Goal: Task Accomplishment & Management: Manage account settings

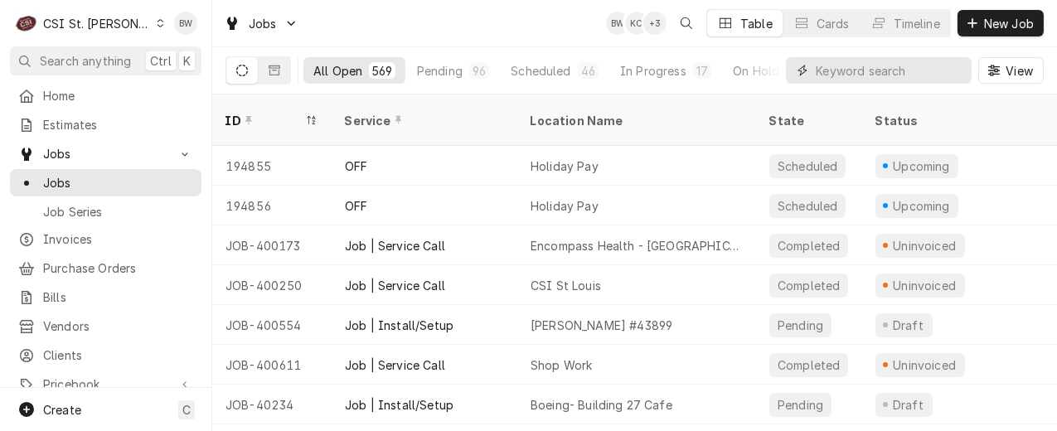
click at [850, 62] on input "Dynamic Content Wrapper" at bounding box center [890, 70] width 148 height 27
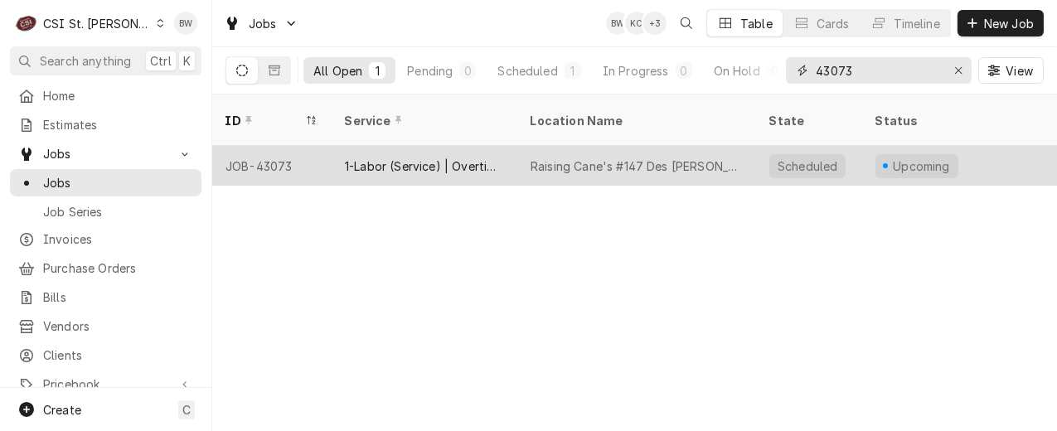
type input "43073"
click at [286, 146] on div "JOB-43073" at bounding box center [271, 166] width 119 height 40
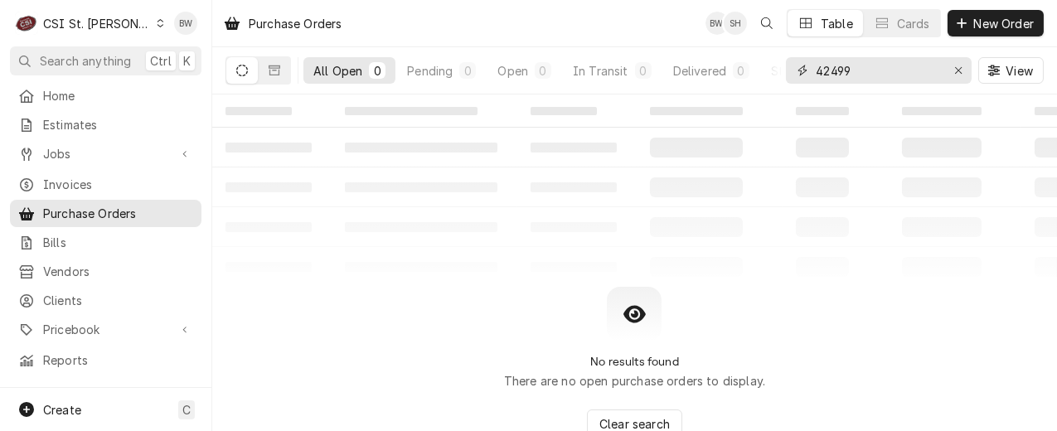
drag, startPoint x: 856, startPoint y: 64, endPoint x: 803, endPoint y: 70, distance: 53.5
click at [803, 70] on div "42499" at bounding box center [879, 70] width 186 height 27
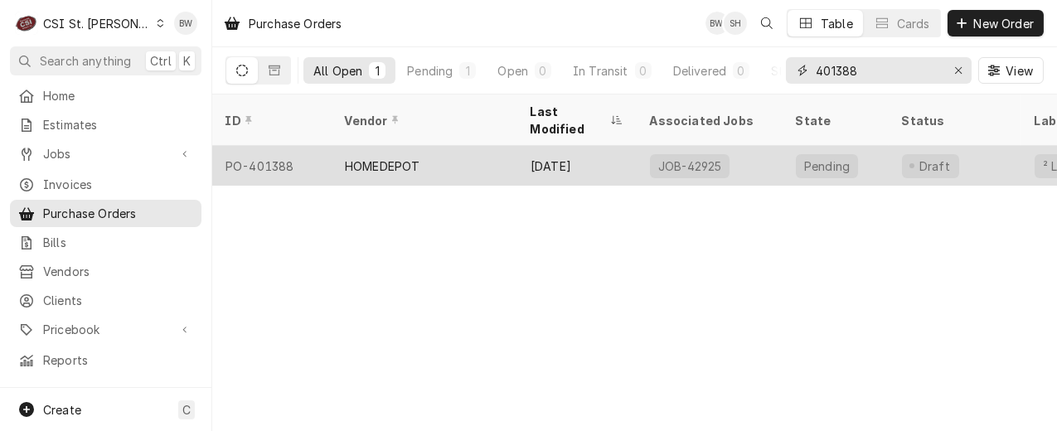
type input "401388"
click at [285, 148] on div "PO-401388" at bounding box center [271, 166] width 119 height 40
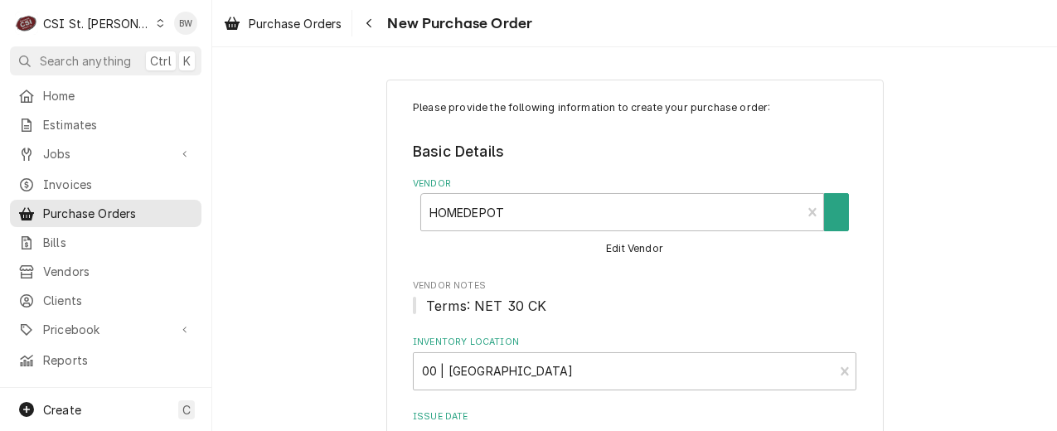
type textarea "x"
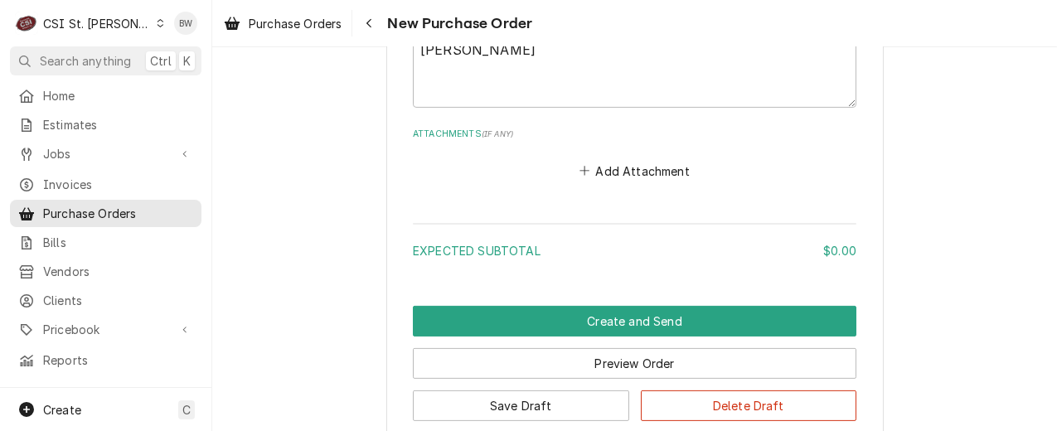
scroll to position [1243, 0]
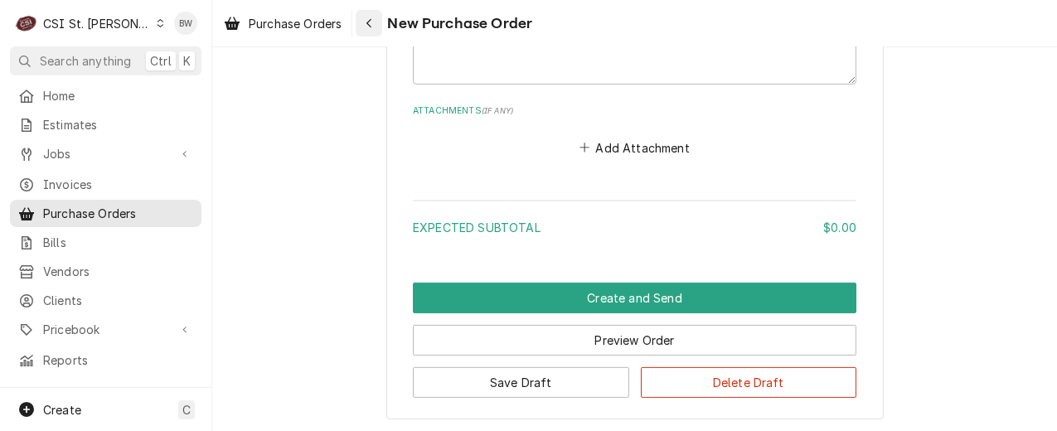
click at [370, 31] on div "Navigate back" at bounding box center [369, 23] width 17 height 17
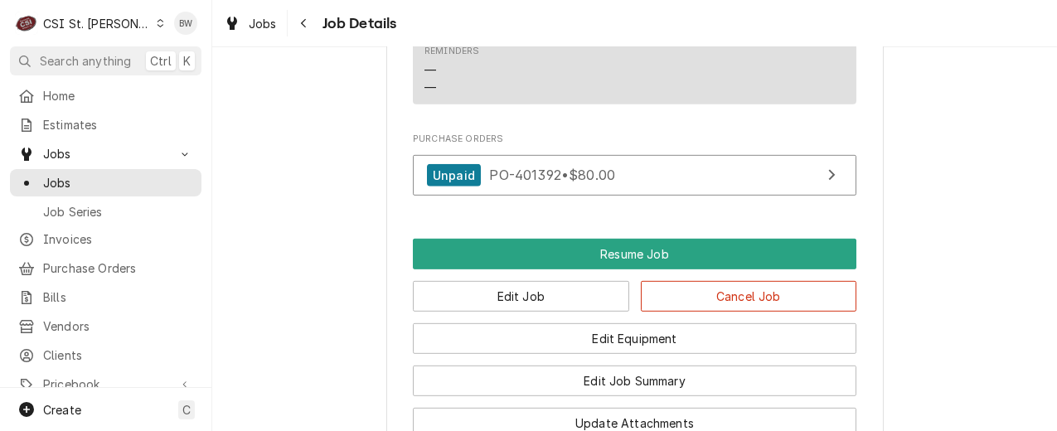
scroll to position [1989, 0]
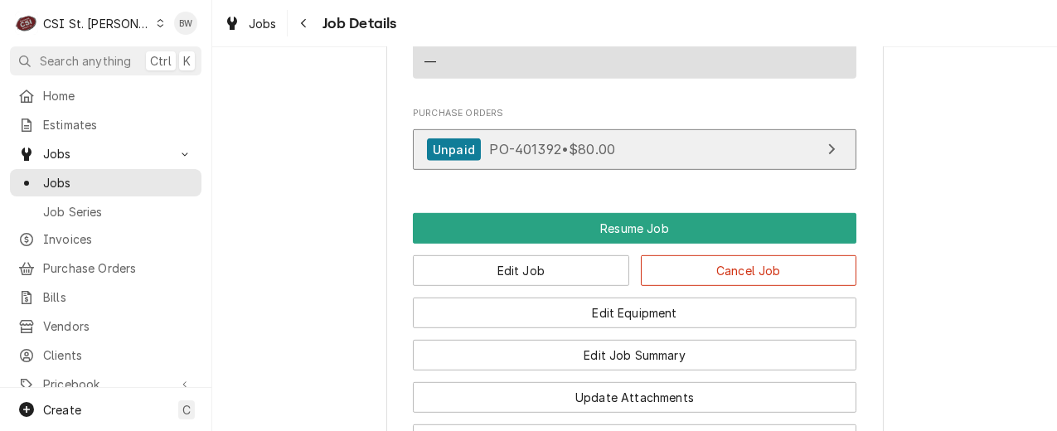
click at [512, 154] on span "PO-401392 • $80.00" at bounding box center [552, 149] width 126 height 17
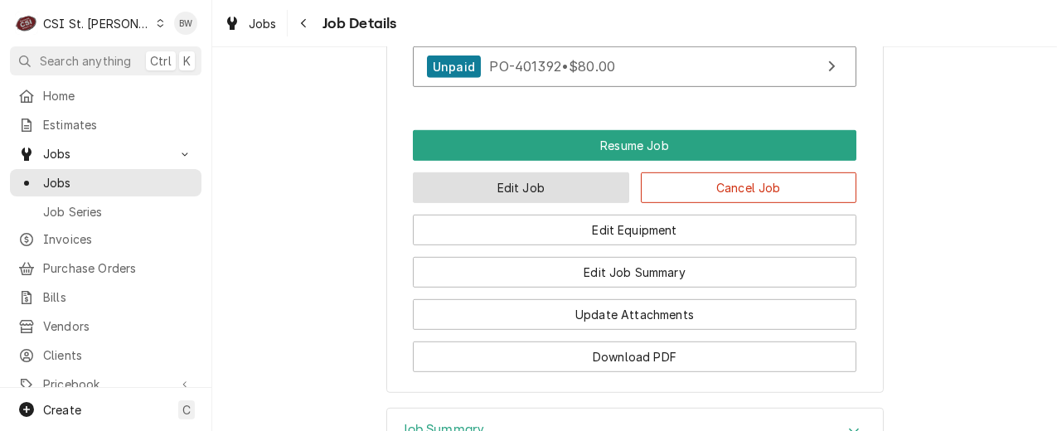
click at [519, 191] on button "Edit Job" at bounding box center [521, 187] width 216 height 31
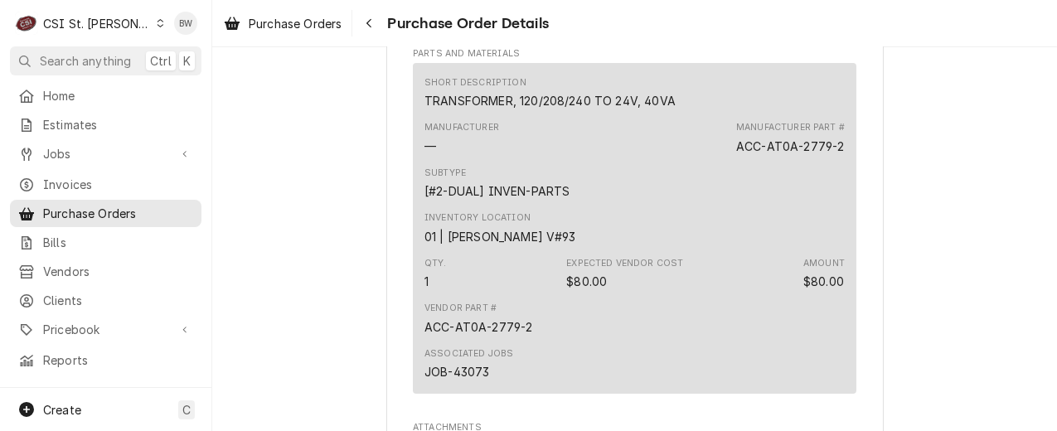
scroll to position [1160, 0]
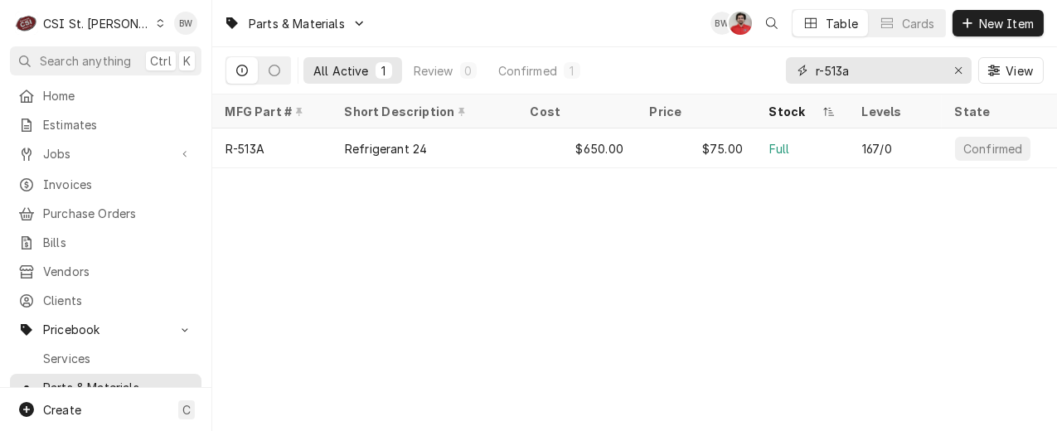
drag, startPoint x: 861, startPoint y: 75, endPoint x: 791, endPoint y: 69, distance: 70.7
click at [791, 69] on div "r-513a" at bounding box center [879, 70] width 186 height 27
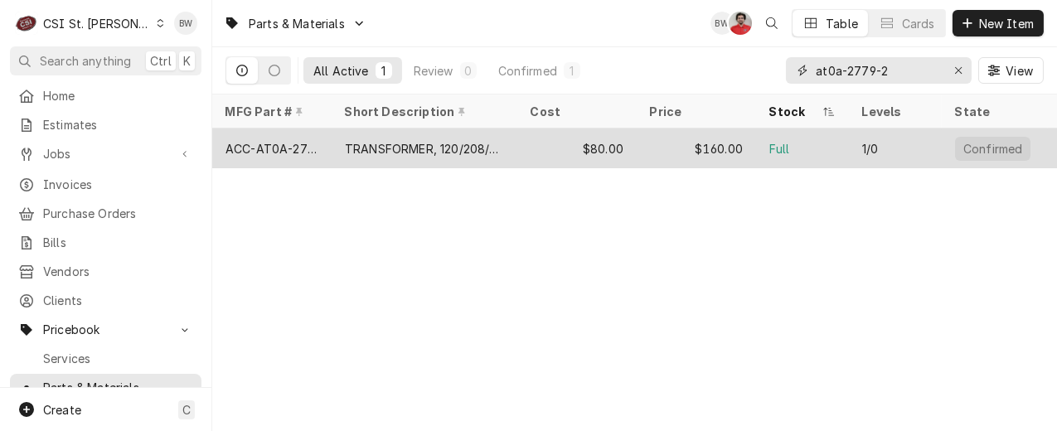
type input "at0a-2779-2"
click at [285, 144] on div "ACC-AT0A-2779-2" at bounding box center [271, 148] width 93 height 17
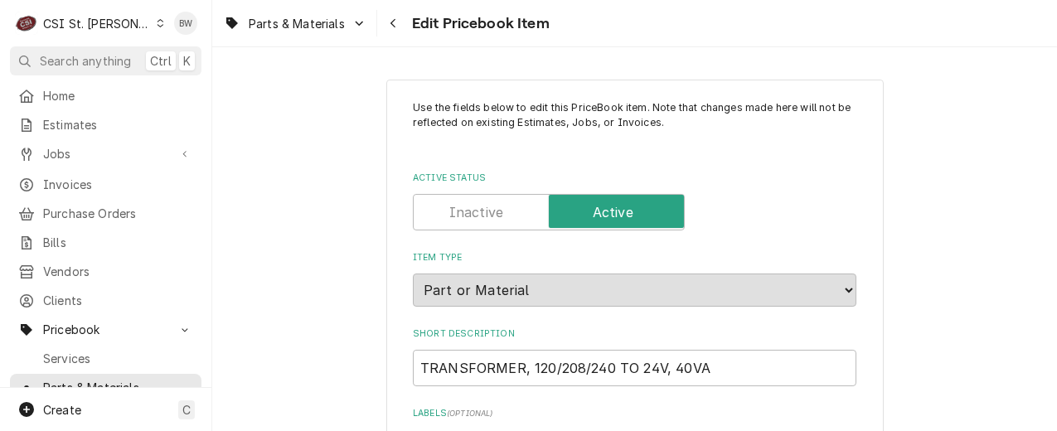
type textarea "x"
click at [628, 40] on div "Parts & Materials Edit Pricebook Item" at bounding box center [634, 23] width 845 height 46
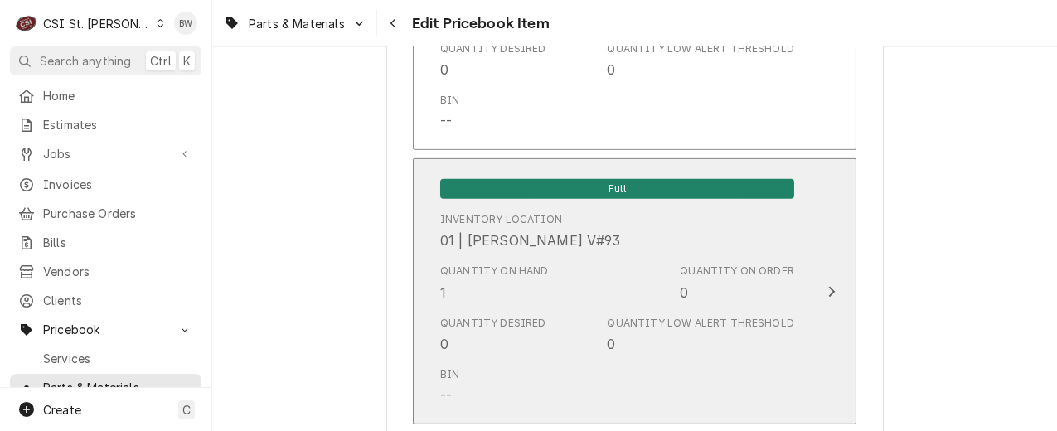
click at [472, 296] on div "Quantity on Hand 1" at bounding box center [494, 283] width 109 height 38
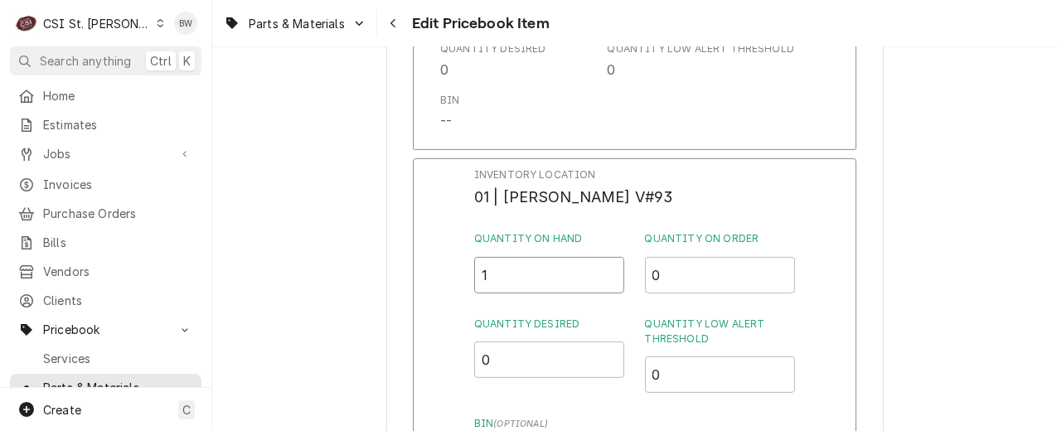
drag, startPoint x: 477, startPoint y: 282, endPoint x: 466, endPoint y: 280, distance: 10.9
click at [466, 280] on div "Inventory Location 01 | CHUCK WAMBOLDT V#93 Quantity on Hand 1 Quantity on Orde…" at bounding box center [634, 373] width 443 height 431
type input "0"
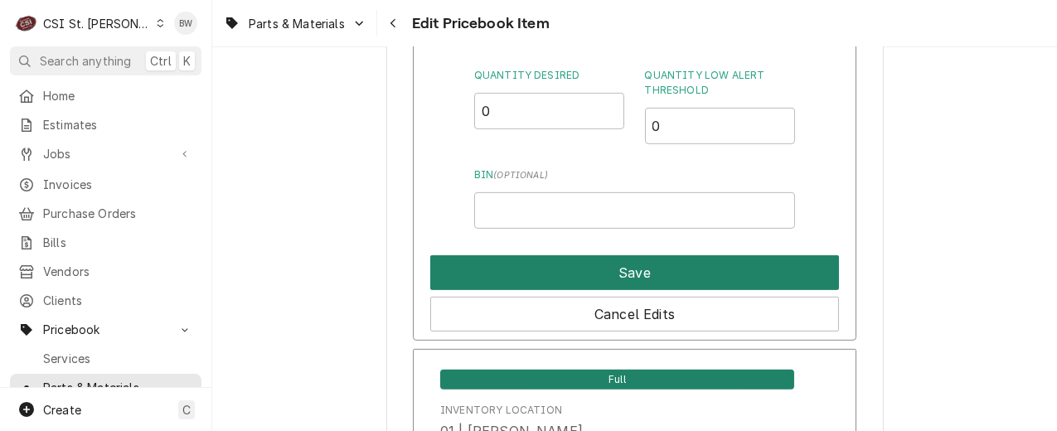
click at [605, 261] on button "Save" at bounding box center [634, 272] width 409 height 35
type textarea "x"
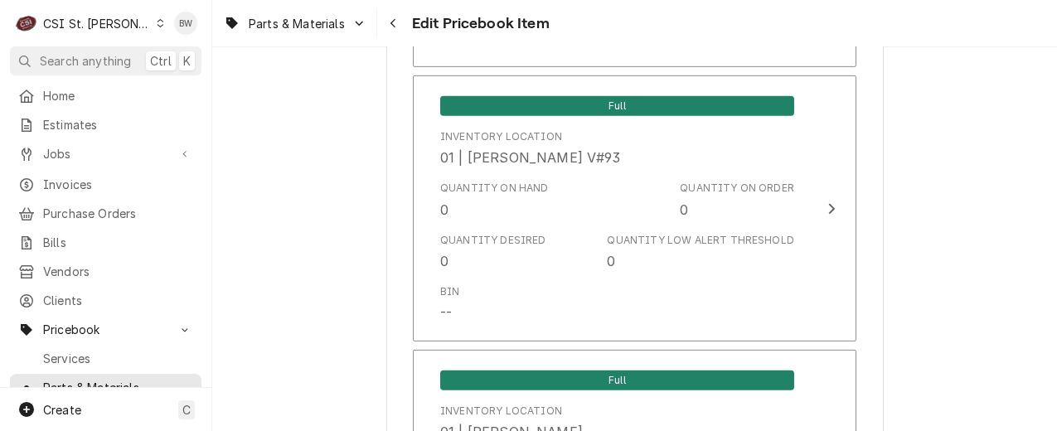
scroll to position [6890, 0]
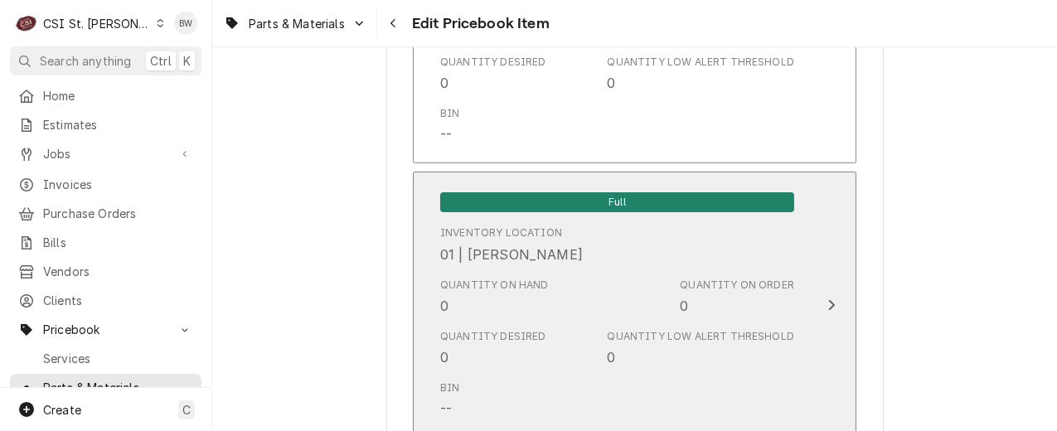
click at [474, 283] on div "Quantity on Hand 0" at bounding box center [494, 297] width 109 height 38
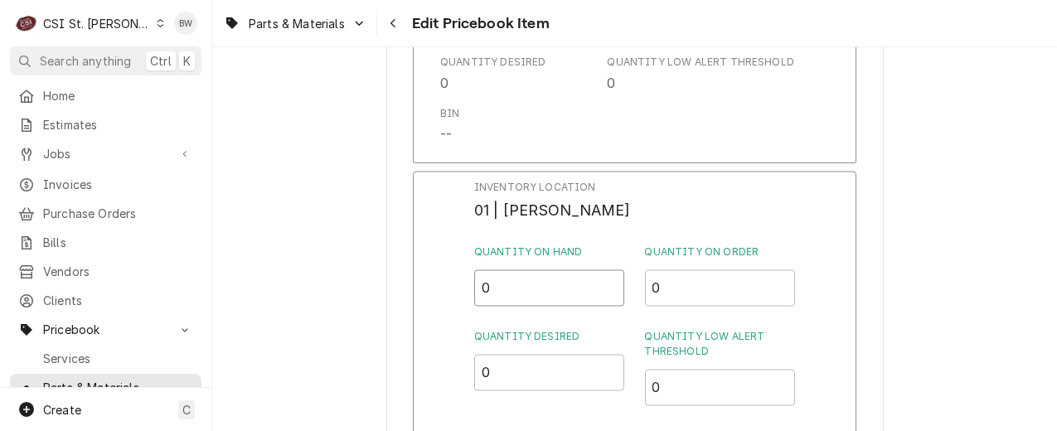
drag, startPoint x: 506, startPoint y: 283, endPoint x: 454, endPoint y: 278, distance: 51.6
click at [455, 278] on div "Inventory Location 01 | TOM LEMBKE Quantity on Hand 0 Quantity on Order 0 Quant…" at bounding box center [634, 387] width 443 height 431
type input "1"
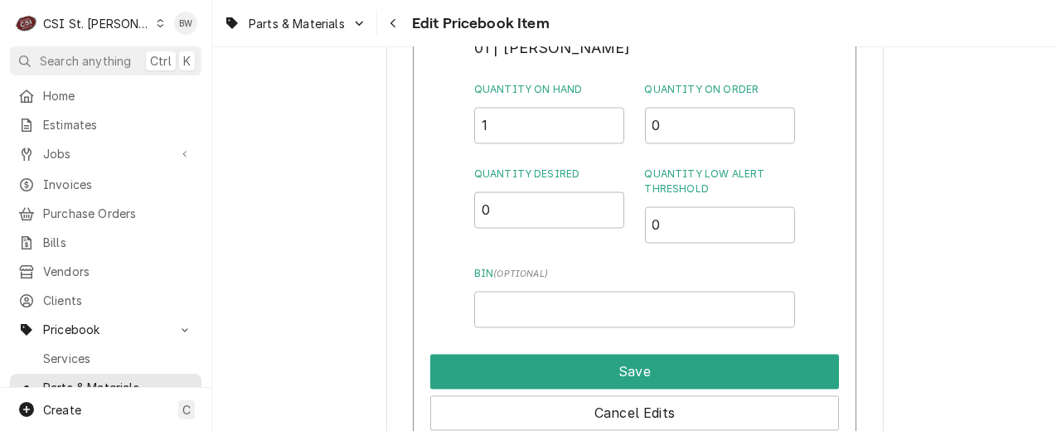
scroll to position [7056, 0]
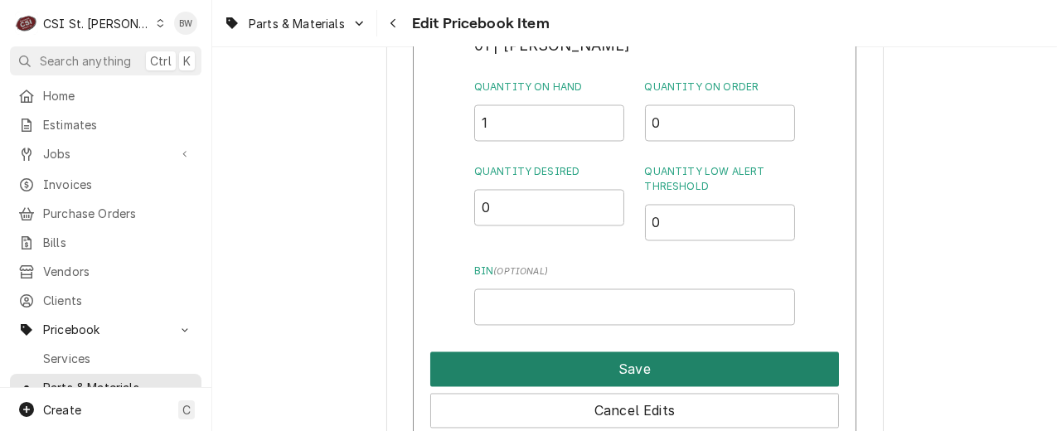
click at [608, 351] on button "Save" at bounding box center [634, 368] width 409 height 35
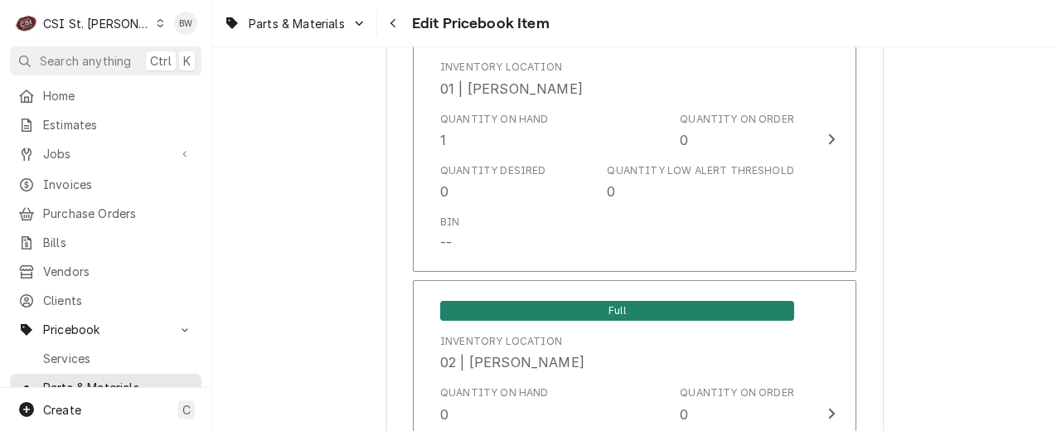
scroll to position [14655, 0]
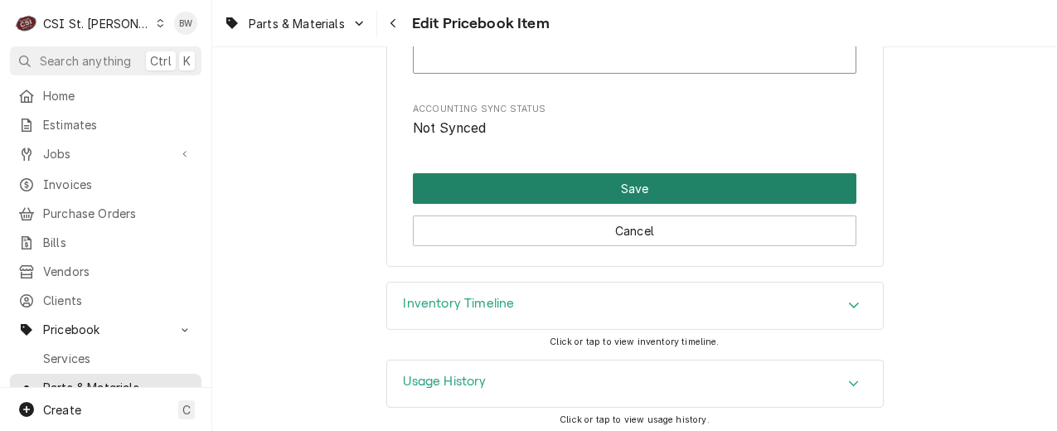
click at [546, 187] on button "Save" at bounding box center [634, 188] width 443 height 31
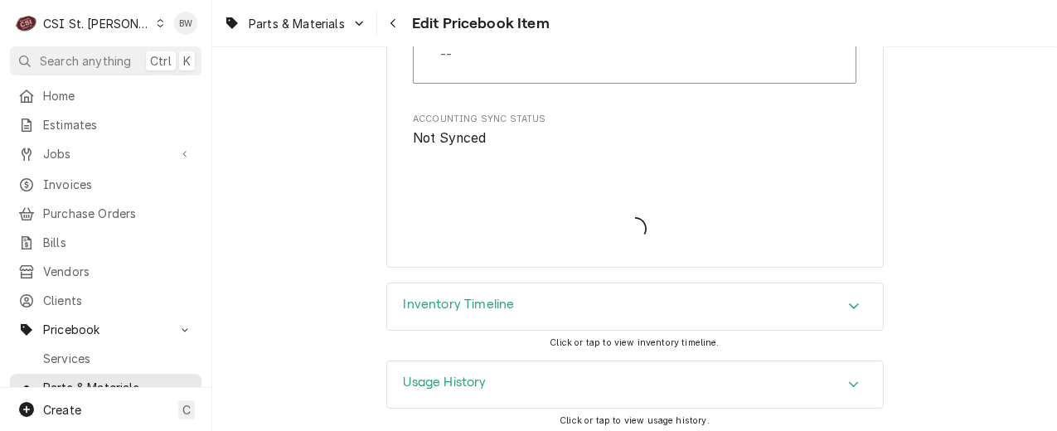
type textarea "x"
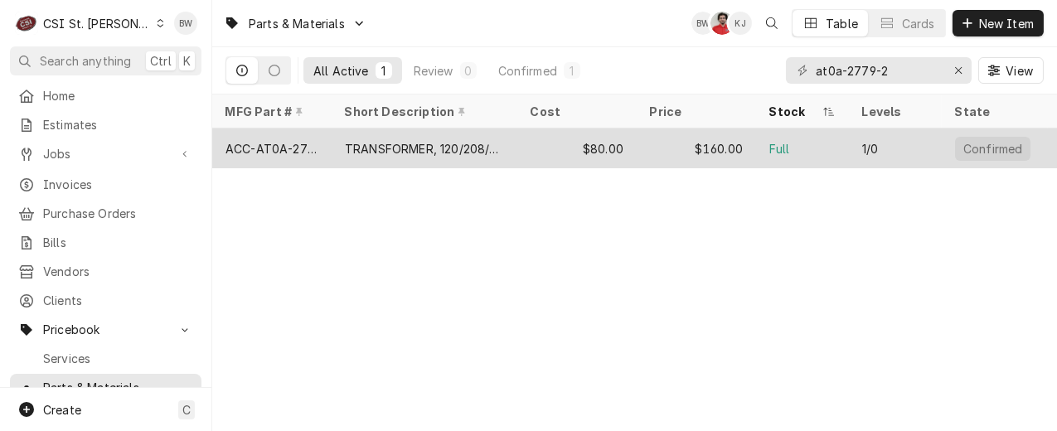
click at [287, 149] on div "ACC-AT0A-2779-2" at bounding box center [271, 148] width 93 height 17
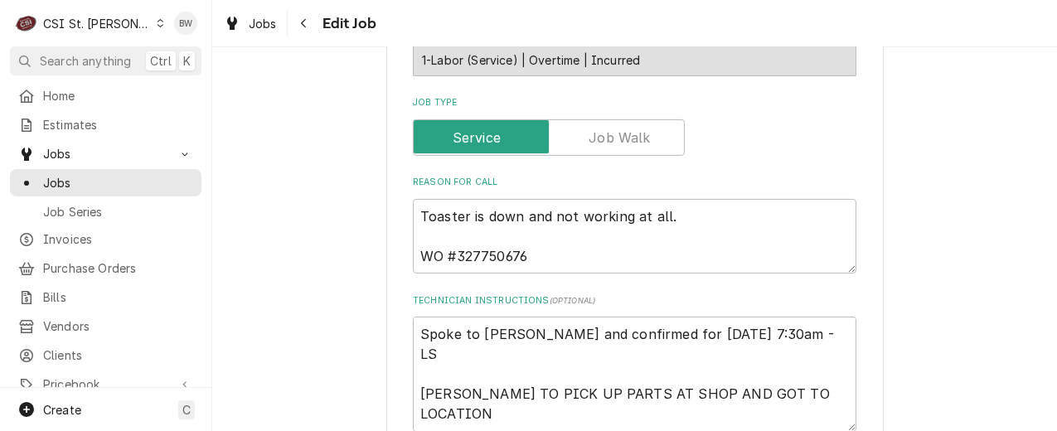
scroll to position [829, 0]
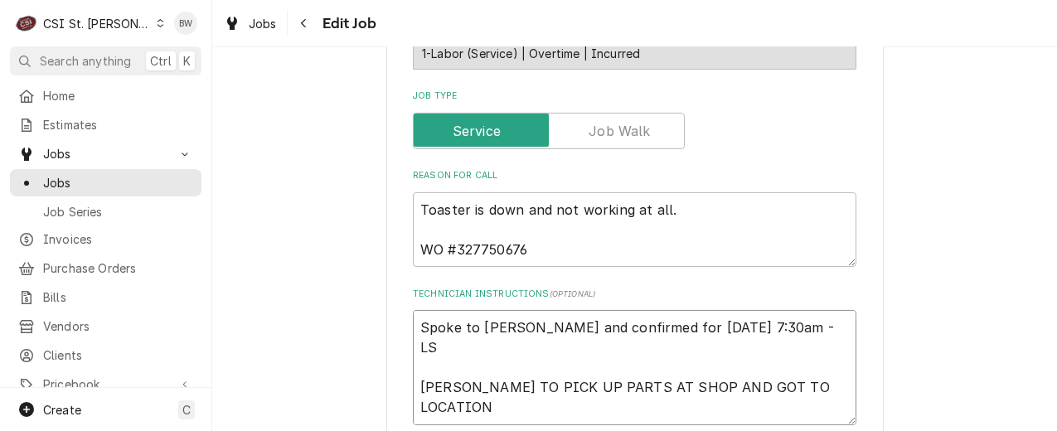
click at [418, 332] on textarea "Spoke to Jeff and confirmed for Tuesday 10/7 at 7:30am - LS TOM TO PICK UP PART…" at bounding box center [634, 367] width 443 height 114
type textarea "x"
type textarea "Spoke to Jeff and confirmed for Tuesday 10/7 at 7:30am - LS P TOM TO PICK UP PA…"
type textarea "x"
type textarea "Spoke to Jeff and confirmed for Tuesday 10/7 at 7:30am - LS PA TOM TO PICK UP P…"
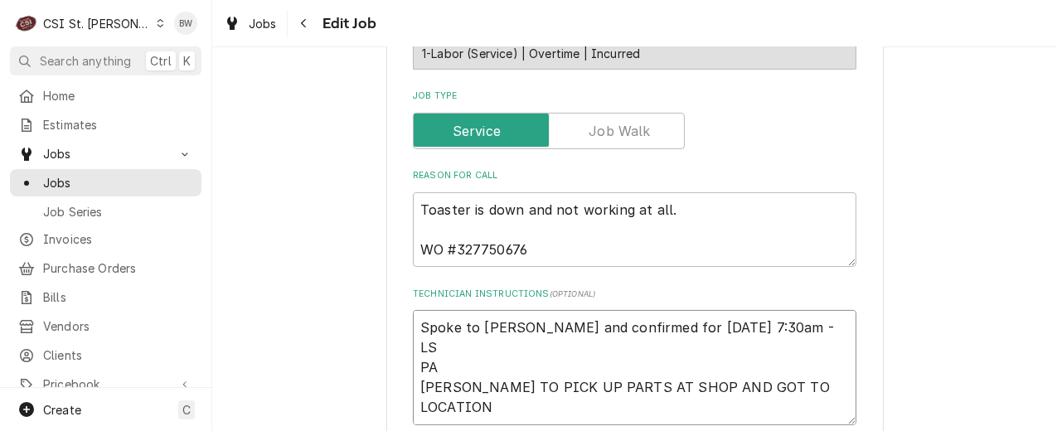
type textarea "x"
type textarea "Spoke to Jeff and confirmed for Tuesday 10/7 at 7:30am - LS PAr TOM TO PICK UP …"
type textarea "x"
type textarea "Spoke to Jeff and confirmed for Tuesday 10/7 at 7:30am - LS PArt TOM TO PICK UP…"
type textarea "x"
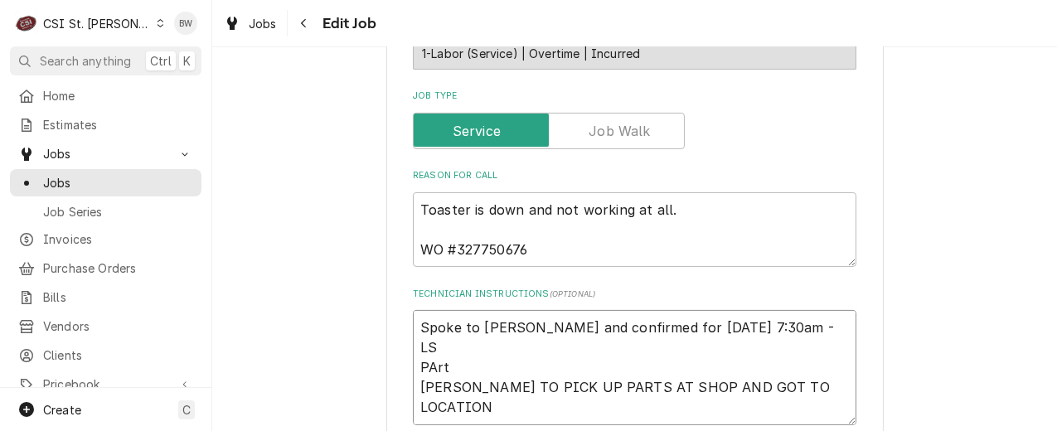
type textarea "Spoke to Jeff and confirmed for Tuesday 10/7 at 7:30am - LS PArt TOM TO PICK UP…"
type textarea "x"
type textarea "Spoke to Jeff and confirmed for Tuesday 10/7 at 7:30am - LS PArt m TOM TO PICK …"
type textarea "x"
type textarea "Spoke to Jeff and confirmed for Tuesday 10/7 at 7:30am - LS PArt mo TOM TO PICK…"
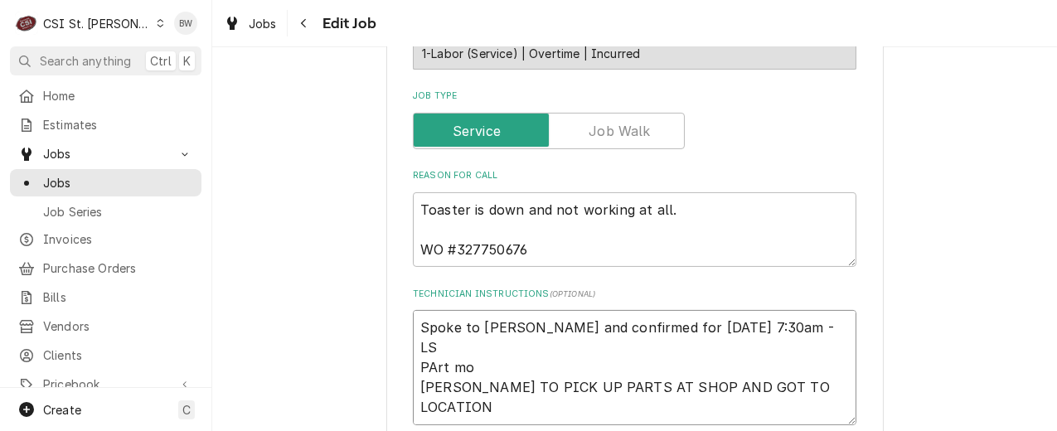
type textarea "x"
type textarea "Spoke to Jeff and confirmed for Tuesday 10/7 at 7:30am - LS PArt mov TOM TO PIC…"
type textarea "x"
type textarea "Spoke to Jeff and confirmed for Tuesday 10/7 at 7:30am - LS PArt move TOM TO PI…"
type textarea "x"
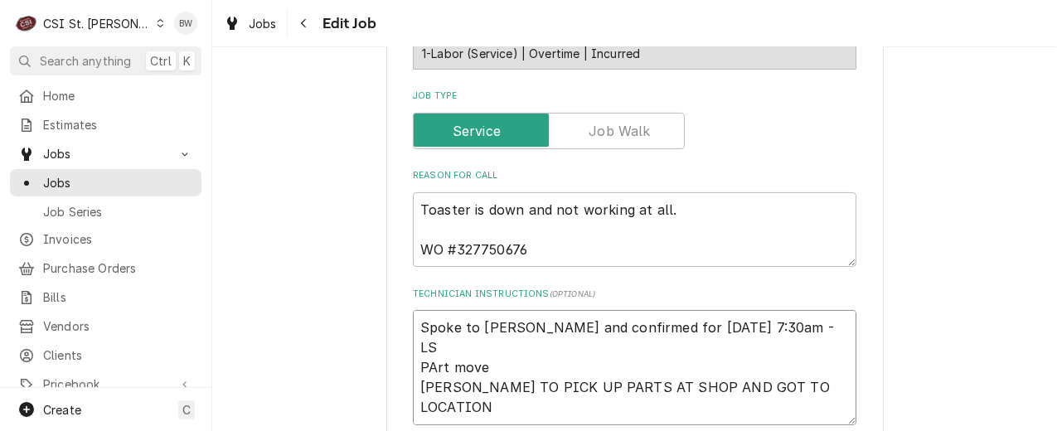
type textarea "Spoke to Jeff and confirmed for Tuesday 10/7 at 7:30am - LS PArt moved TOM TO P…"
type textarea "x"
type textarea "Spoke to Jeff and confirmed for Tuesday 10/7 at 7:30am - LS PArt moved TOM TO P…"
type textarea "x"
type textarea "Spoke to Jeff and confirmed for Tuesday 10/7 at 7:30am - LS PArt moved t TOM TO…"
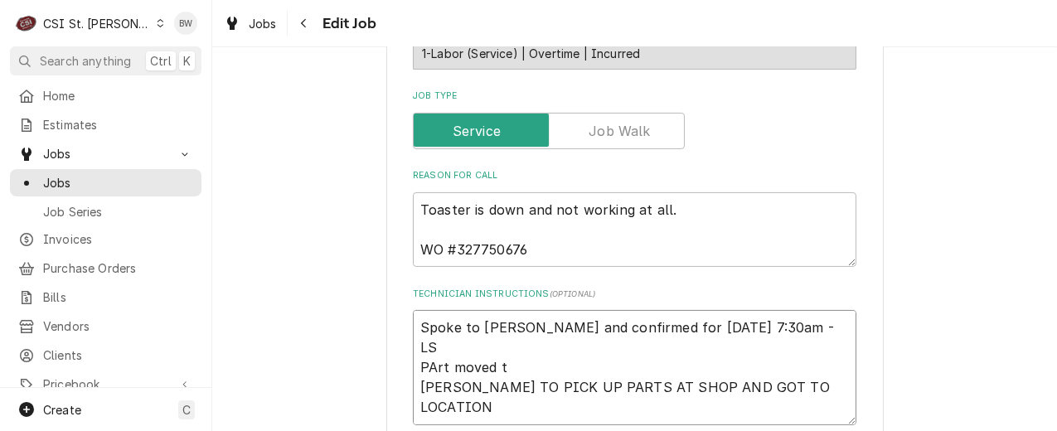
type textarea "x"
type textarea "Spoke to Jeff and confirmed for Tuesday 10/7 at 7:30am - LS PArt moved to TOM T…"
type textarea "x"
type textarea "Spoke to Jeff and confirmed for Tuesday 10/7 at 7:30am - LS PArt moved to TOM T…"
type textarea "x"
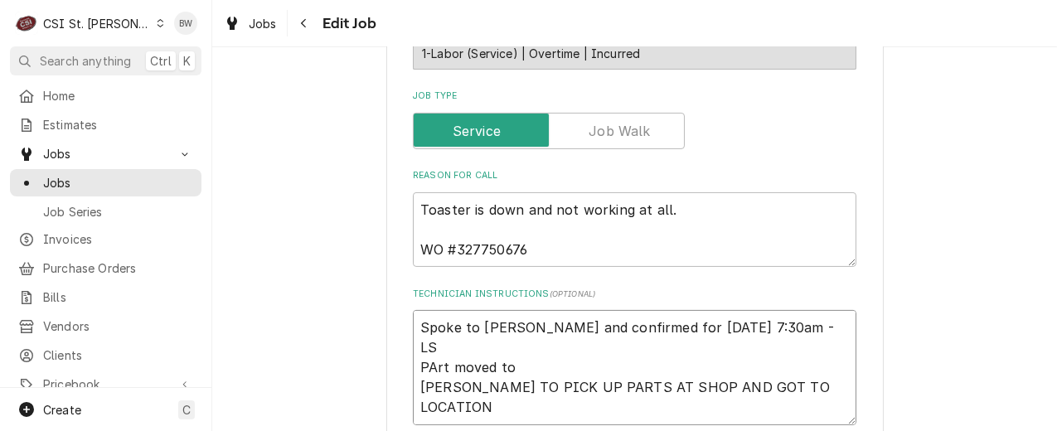
type textarea "Spoke to Jeff and confirmed for Tuesday 10/7 at 7:30am - LS PArt moved to T TOM…"
type textarea "x"
type textarea "Spoke to Jeff and confirmed for Tuesday 10/7 at 7:30am - LS PArt moved to Ton T…"
type textarea "x"
type textarea "Spoke to Jeff and confirmed for Tuesday 10/7 at 7:30am - LS PArt moved to To TO…"
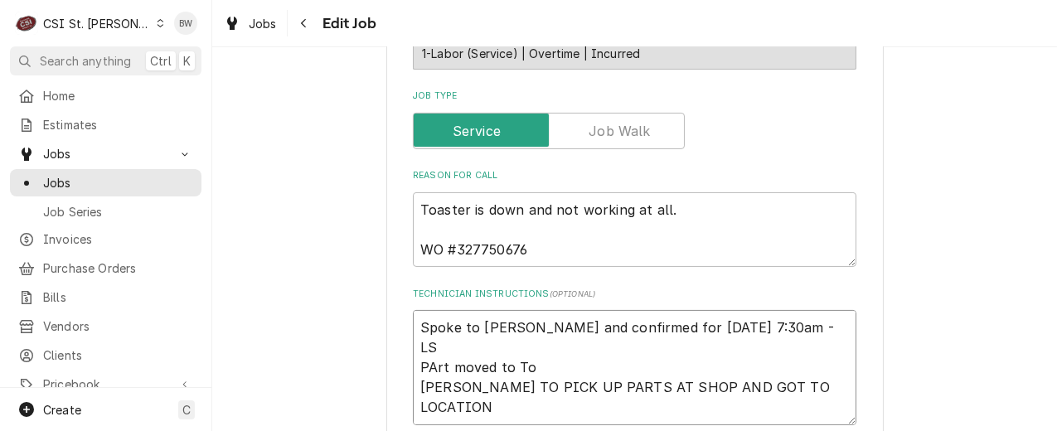
type textarea "x"
type textarea "Spoke to Jeff and confirmed for Tuesday 10/7 at 7:30am - LS PArt moved to Tom T…"
type textarea "x"
type textarea "Spoke to Jeff and confirmed for Tuesday 10/7 at 7:30am - LS PArt moved to Tom T…"
type textarea "x"
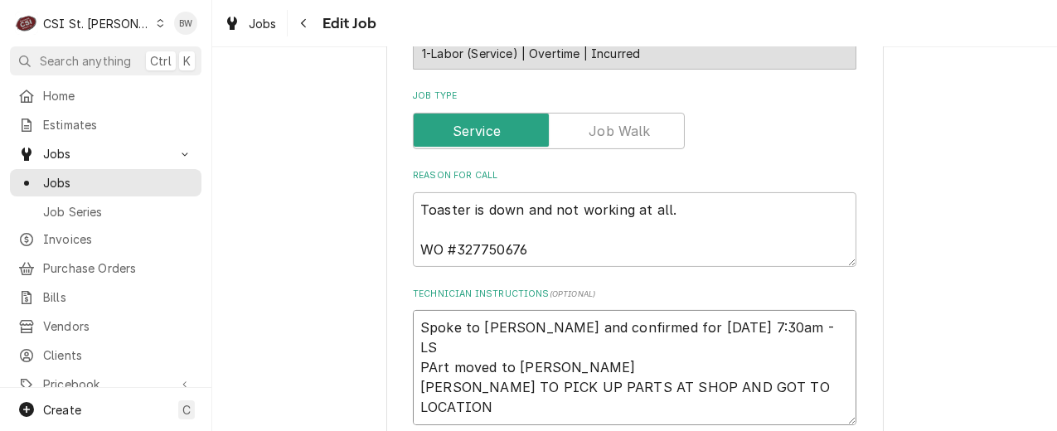
type textarea "Spoke to Jeff and confirmed for Tuesday 10/7 at 7:30am - LS PArt moved to Tom L…"
type textarea "x"
type textarea "Spoke to Jeff and confirmed for Tuesday 10/7 at 7:30am - LS PArt moved to Tom L…"
type textarea "x"
type textarea "Spoke to Jeff and confirmed for Tuesday 10/7 at 7:30am - LS PArt moved to Tom L…"
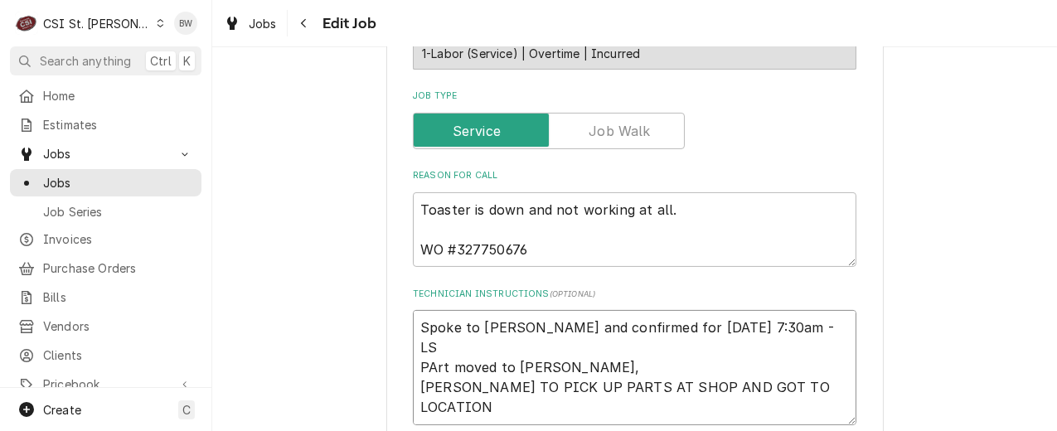
type textarea "x"
type textarea "Spoke to Jeff and confirmed for Tuesday 10/7 at 7:30am - LS PArt moved to Tom L…"
type textarea "x"
type textarea "Spoke to Jeff and confirmed for Tuesday 10/7 at 7:30am - LS PArt moved to Tom L…"
type textarea "x"
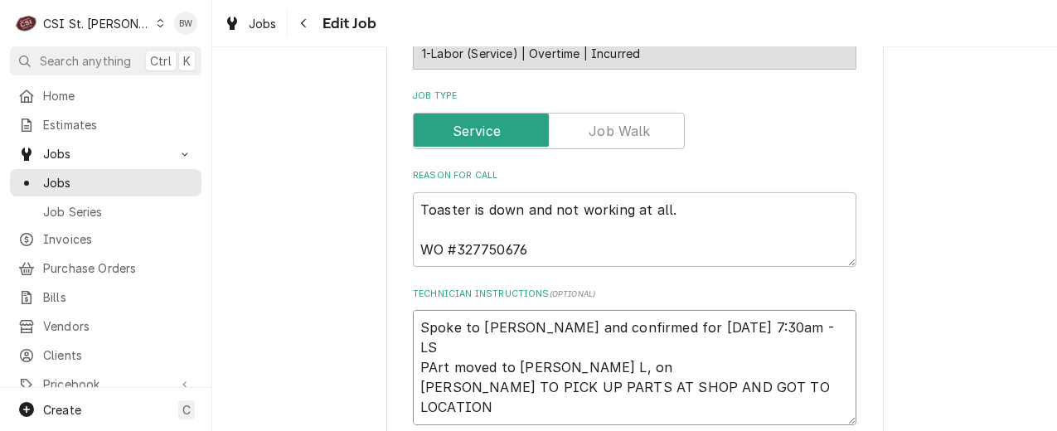
type textarea "Spoke to Jeff and confirmed for Tuesday 10/7 at 7:30am - LS PArt moved to Tom L…"
type textarea "x"
type textarea "Spoke to Jeff and confirmed for Tuesday 10/7 at 7:30am - LS PArt moved to Tom L…"
type textarea "x"
type textarea "Spoke to Jeff and confirmed for Tuesday 10/7 at 7:30am - LS PArt moved to Tom L…"
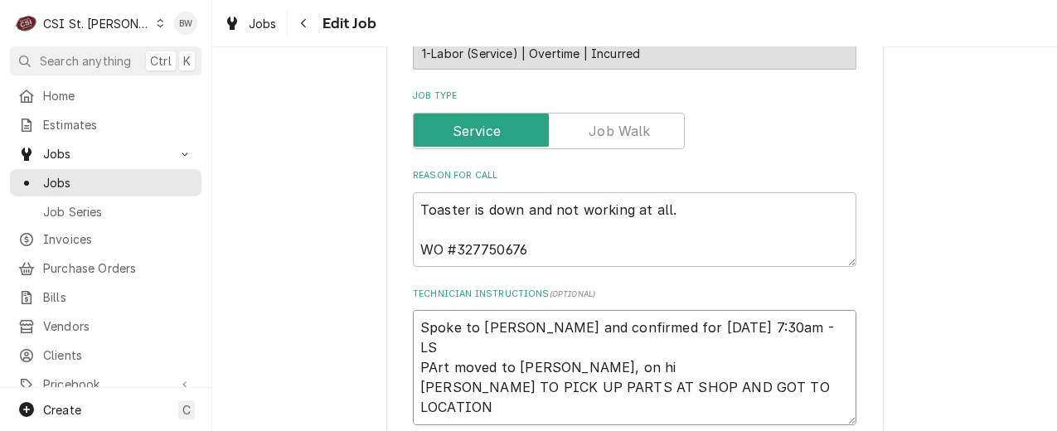
type textarea "x"
type textarea "Spoke to Jeff and confirmed for Tuesday 10/7 at 7:30am - LS PArt moved to Tom L…"
type textarea "x"
type textarea "Spoke to Jeff and confirmed for Tuesday 10/7 at 7:30am - LS PArt moved to Tom L…"
type textarea "x"
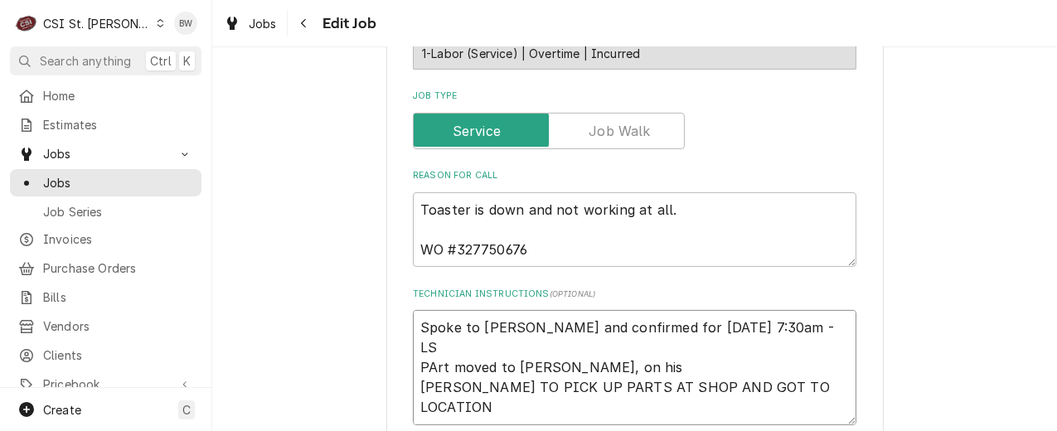
type textarea "Spoke to Jeff and confirmed for Tuesday 10/7 at 7:30am - LS PArt moved to Tom L…"
type textarea "x"
type textarea "Spoke to Jeff and confirmed for Tuesday 10/7 at 7:30am - LS PArt moved to Tom L…"
type textarea "x"
type textarea "Spoke to Jeff and confirmed for Tuesday 10/7 at 7:30am - LS PArt moved to Tom L…"
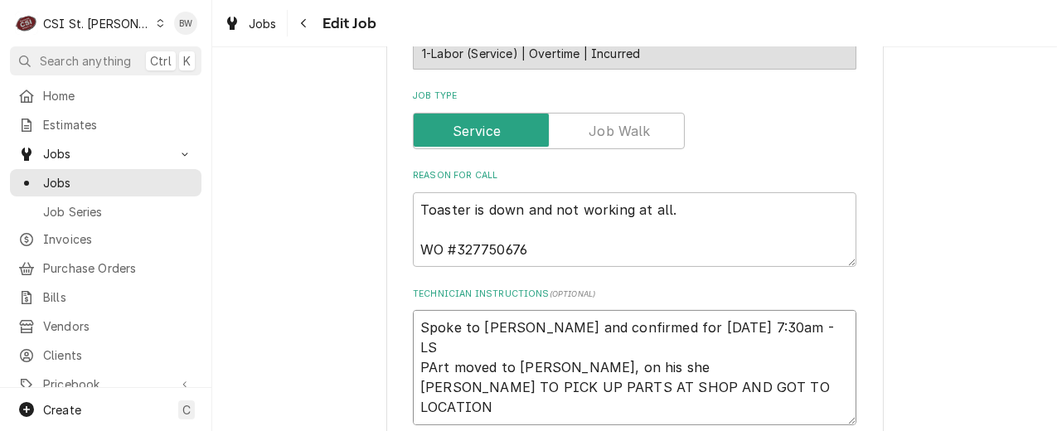
type textarea "x"
type textarea "Spoke to Jeff and confirmed for Tuesday 10/7 at 7:30am - LS PArt moved to Tom L…"
type textarea "x"
type textarea "Spoke to Jeff and confirmed for Tuesday 10/7 at 7:30am - LS PArt moved to Tom L…"
type textarea "x"
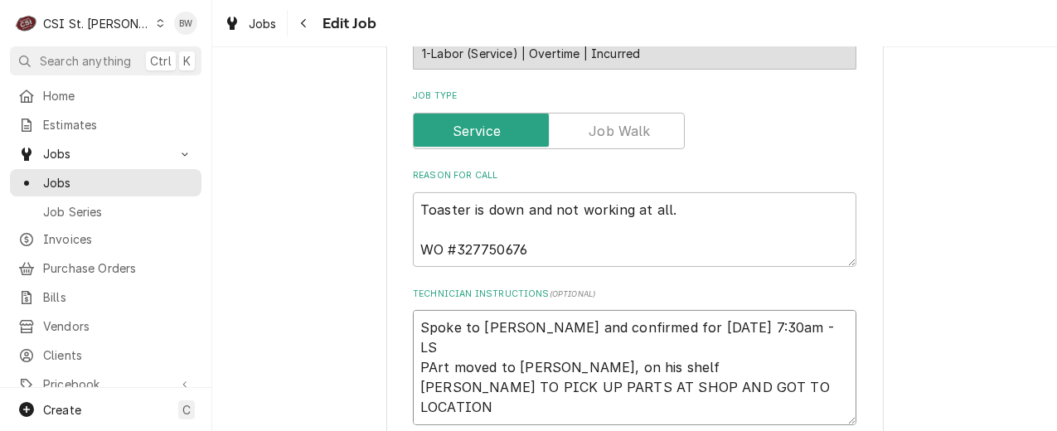
type textarea "Spoke to Jeff and confirmed for Tuesday 10/7 at 7:30am - LS PArt moved to Tom L…"
type textarea "x"
type textarea "Spoke to Jeff and confirmed for Tuesday 10/7 at 7:30am - LS PArt moved to Tom L…"
type textarea "x"
type textarea "Spoke to Jeff and confirmed for Tuesday 10/7 at 7:30am - LS PArt moved to Tom L…"
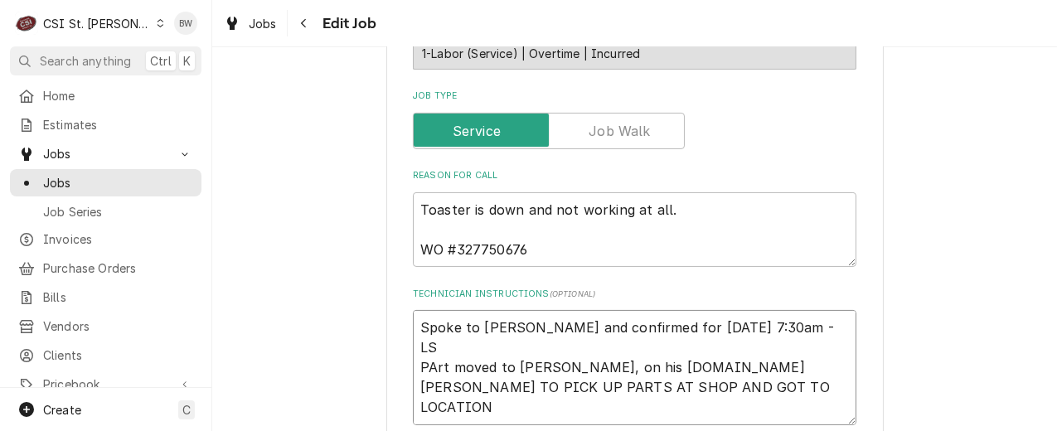
type textarea "x"
type textarea "Spoke to Jeff and confirmed for Tuesday 10/7 at 7:30am - LS PArt moved to Tom L…"
type textarea "x"
type textarea "Spoke to Jeff and confirmed for Tuesday 10/7 at 7:30am - LS PArt moved to Tom L…"
type textarea "x"
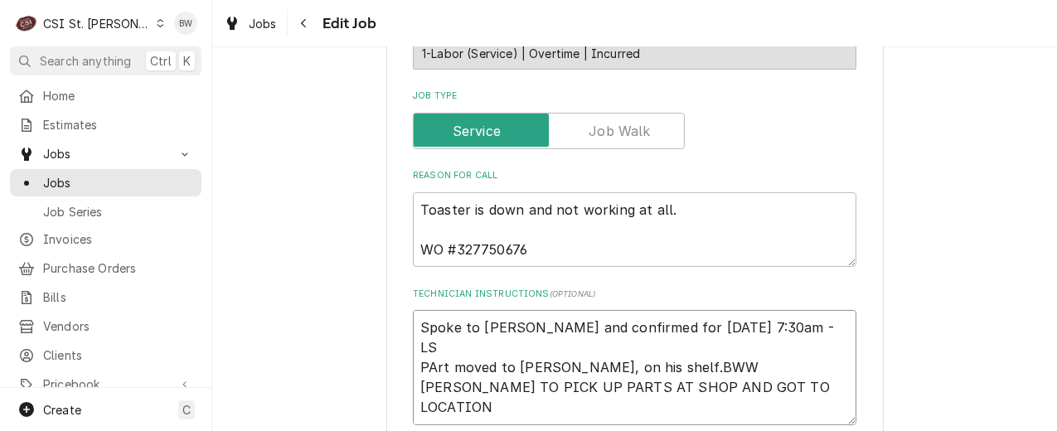
type textarea "Spoke to Jeff and confirmed for Tuesday 10/7 at 7:30am - LS PArt moved to Tom L…"
type textarea "x"
type textarea "Spoke to Jeff and confirmed for Tuesday 10/7 at 7:30am - LS PArt moved to Tom L…"
type textarea "x"
type textarea "Spoke to Jeff and confirmed for Tuesday 10/7 at 7:30am - LS PArt moved to Tom L…"
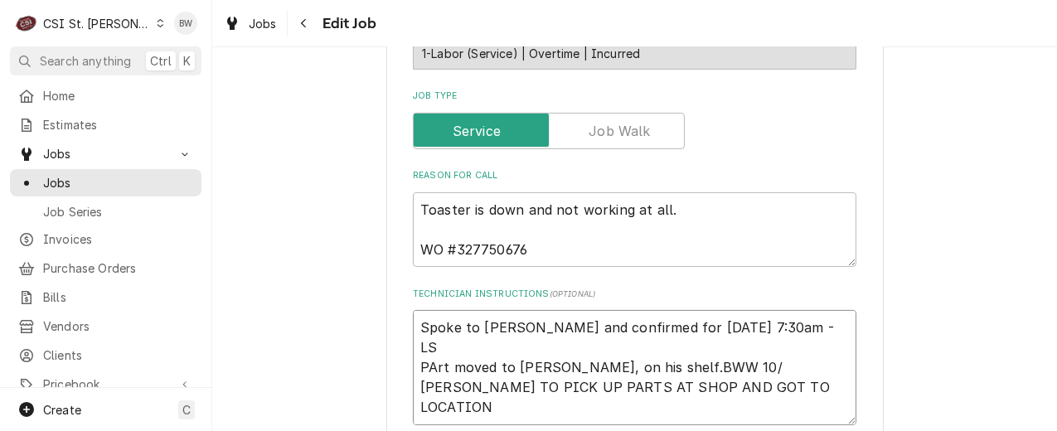
type textarea "x"
type textarea "Spoke to Jeff and confirmed for Tuesday 10/7 at 7:30am - LS PArt moved to Tom L…"
type textarea "x"
type textarea "Spoke to Jeff and confirmed for Tuesday 10/7 at 7:30am - LS PArt moved to Tom L…"
type textarea "x"
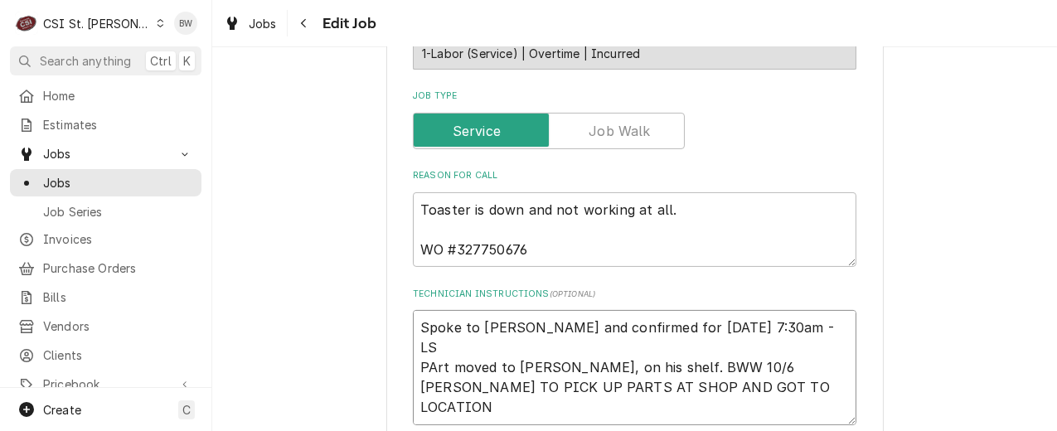
type textarea "Spoke to Jeff and confirmed for Tuesday 10/7 at 7:30am - LS Prt moved to Tom L,…"
type textarea "x"
type textarea "Spoke to Jeff and confirmed for Tuesday 10/7 at 7:30am - LS Part moved to Tom L…"
type textarea "x"
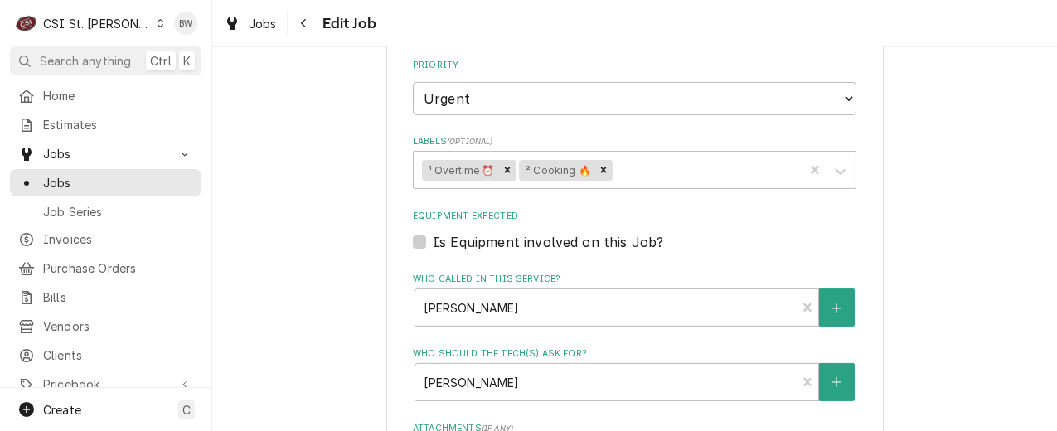
scroll to position [1625, 0]
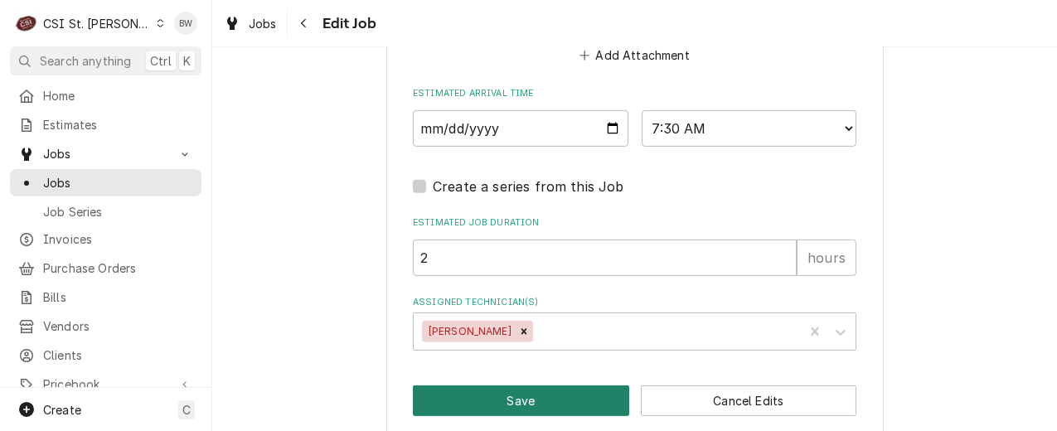
type textarea "Spoke to Jeff and confirmed for Tuesday 10/7 at 7:30am - LS Part moved to Tom L…"
click at [562, 385] on button "Save" at bounding box center [521, 400] width 216 height 31
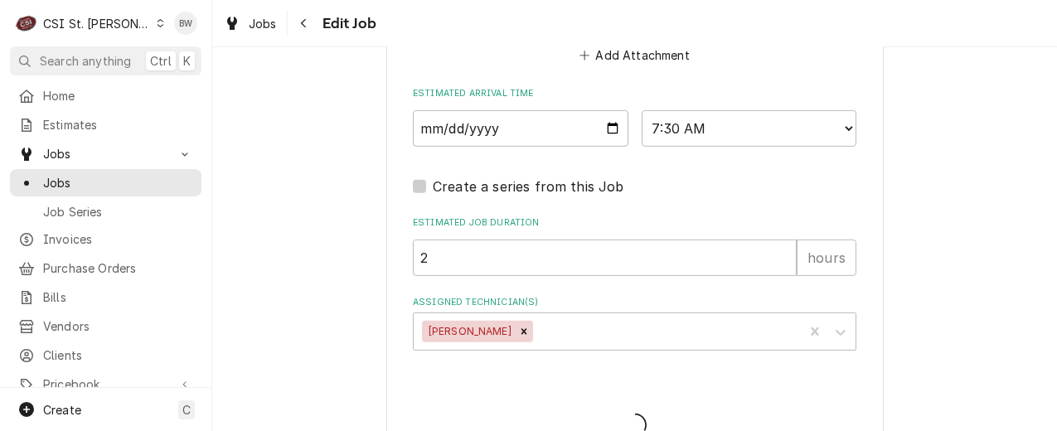
type textarea "x"
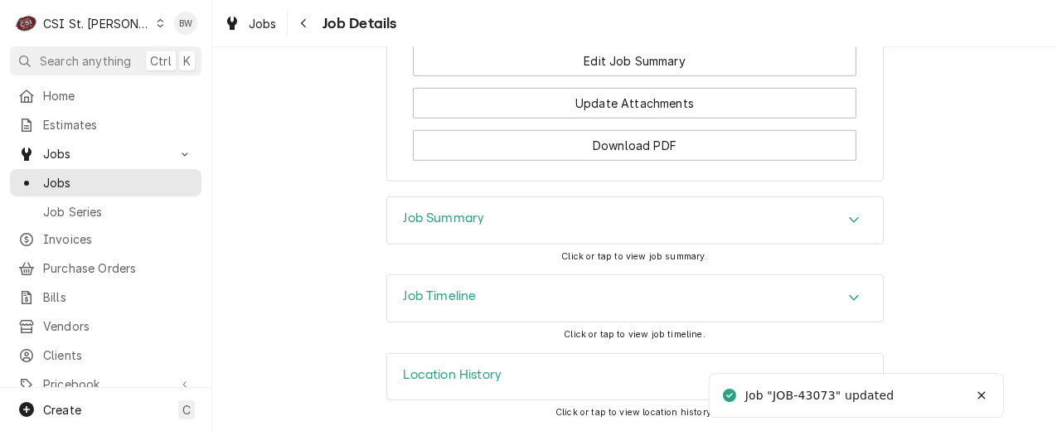
scroll to position [2074, 0]
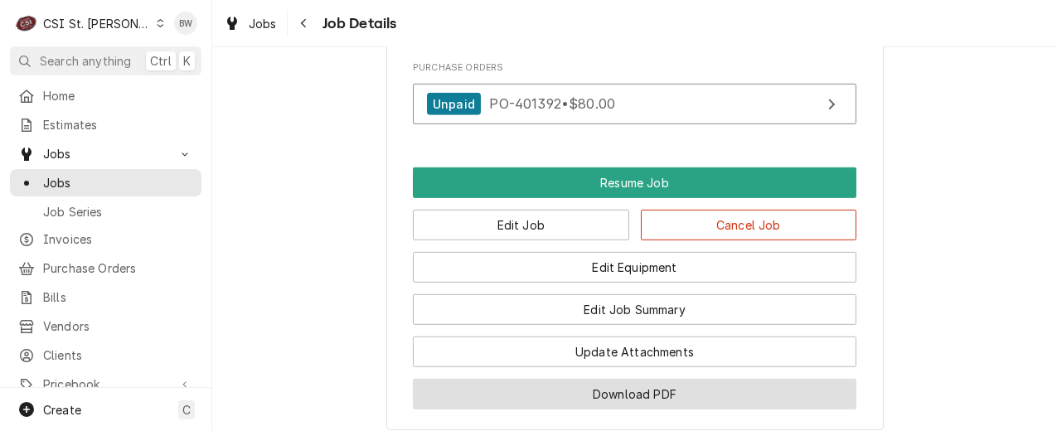
click at [580, 393] on button "Download PDF" at bounding box center [634, 394] width 443 height 31
click at [543, 395] on button "Download PDF" at bounding box center [634, 394] width 443 height 31
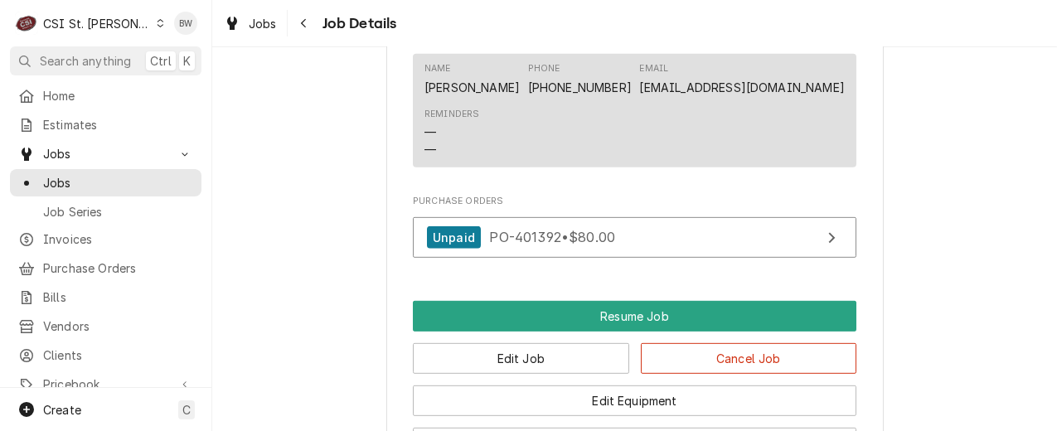
scroll to position [1989, 0]
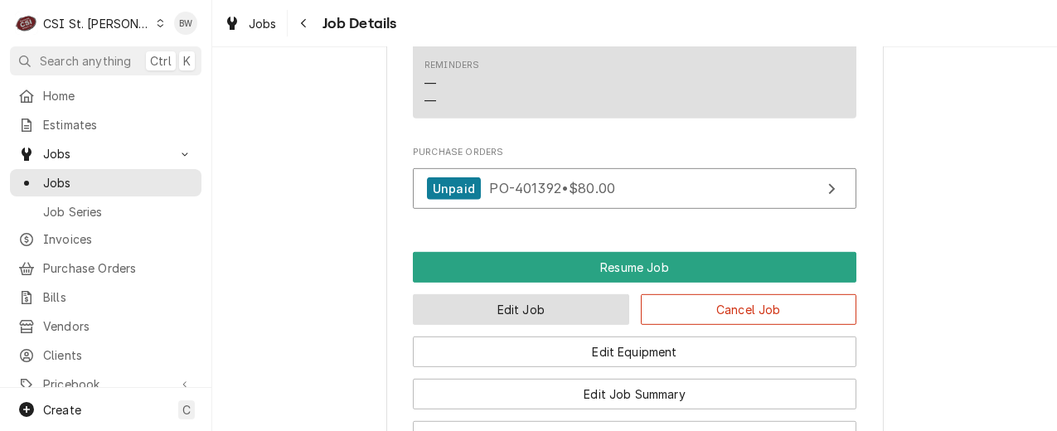
click at [448, 304] on button "Edit Job" at bounding box center [521, 309] width 216 height 31
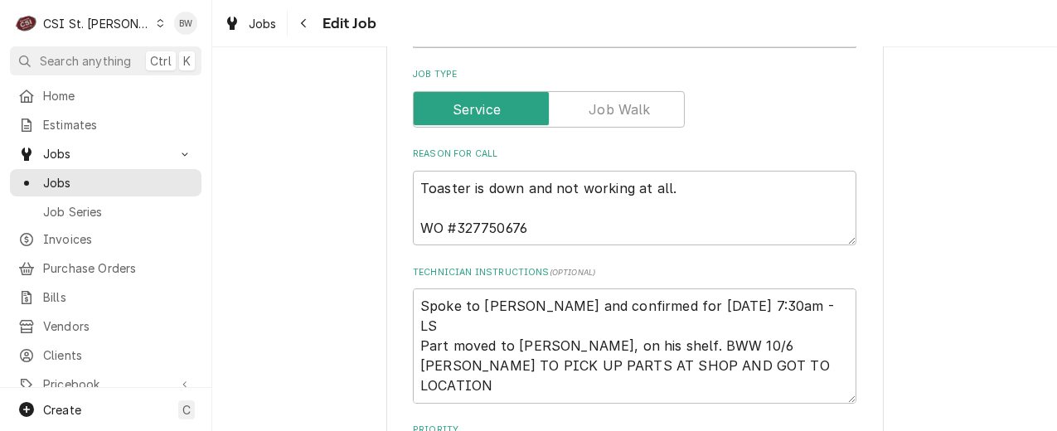
scroll to position [912, 0]
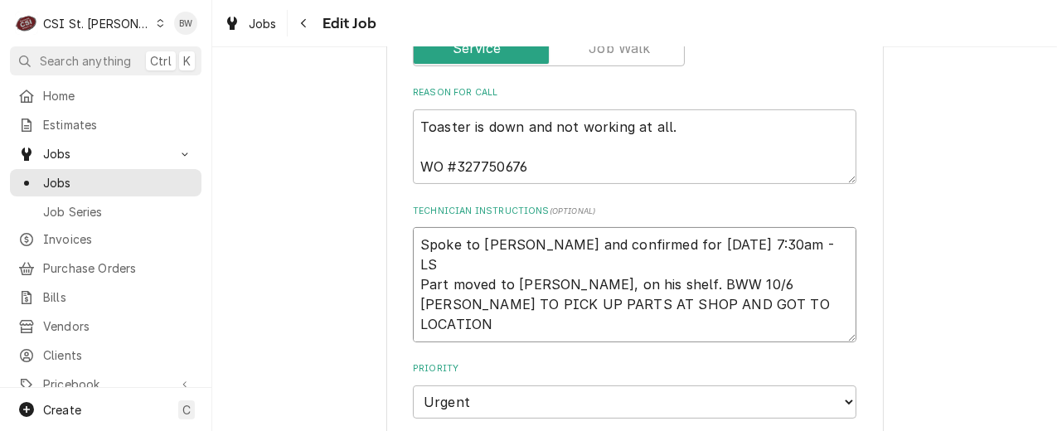
drag, startPoint x: 545, startPoint y: 242, endPoint x: 510, endPoint y: 245, distance: 34.9
click at [510, 245] on textarea "Spoke to [PERSON_NAME] and confirmed for [DATE] 7:30am - LS Part moved to [PERS…" at bounding box center [634, 284] width 443 height 114
type textarea "x"
type textarea "Spoke to Jeff and confirmed for Tuesday 10/7 at 7:30am - LS Part moved to C, on…"
type textarea "x"
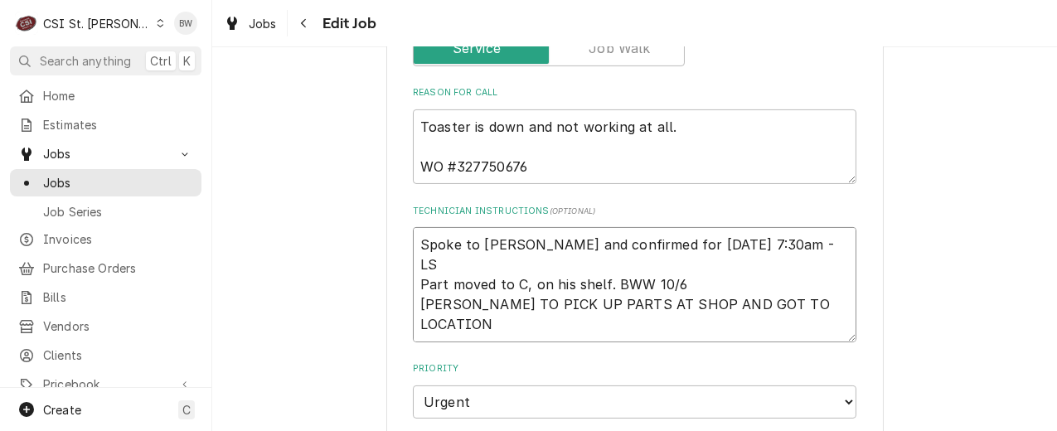
type textarea "Spoke to Jeff and confirmed for Tuesday 10/7 at 7:30am - LS Part moved to Co, o…"
type textarea "x"
type textarea "Spoke to Jeff and confirmed for Tuesday 10/7 at 7:30am - LS Part moved to Cou, …"
type textarea "x"
type textarea "Spoke to Jeff and confirmed for Tuesday 10/7 at 7:30am - LS Part moved to Cour,…"
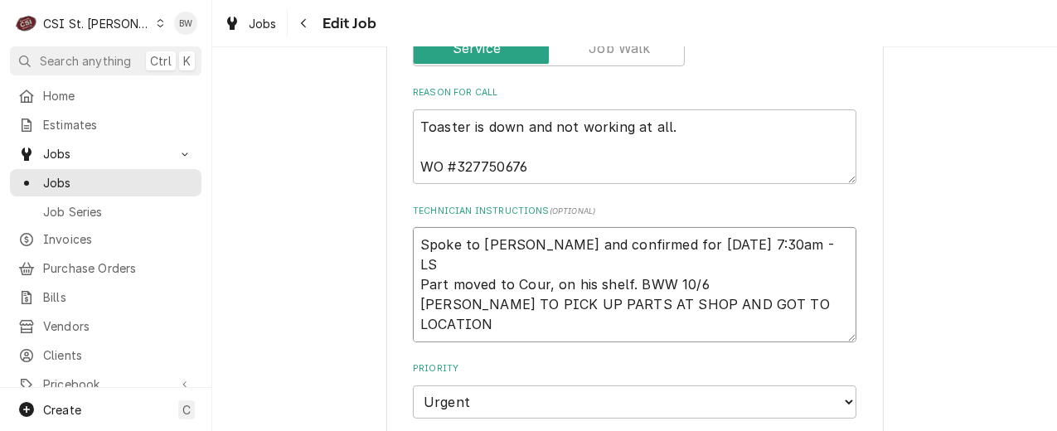
type textarea "x"
type textarea "Spoke to Jeff and confirmed for Tuesday 10/7 at 7:30am - LS Part moved to Court…"
type textarea "x"
type textarea "Spoke to Jeff and confirmed for Tuesday 10/7 at 7:30am - LS Part moved to Court…"
type textarea "x"
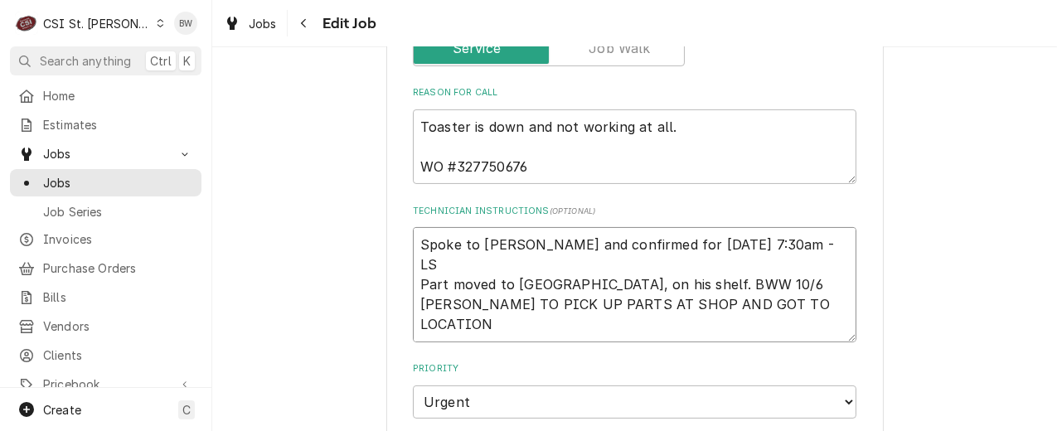
type textarea "Spoke to Jeff and confirmed for Tuesday 10/7 at 7:30am - LS Part moved to Court…"
click at [548, 246] on textarea "Spoke to Jeff and confirmed for Tuesday 10/7 at 7:30am - LS Part moved to Court…" at bounding box center [634, 284] width 443 height 114
type textarea "x"
type textarea "Spoke to Jeff and confirmed for Tuesday 10/7 at 7:30am - LS Part moved to Court…"
type textarea "x"
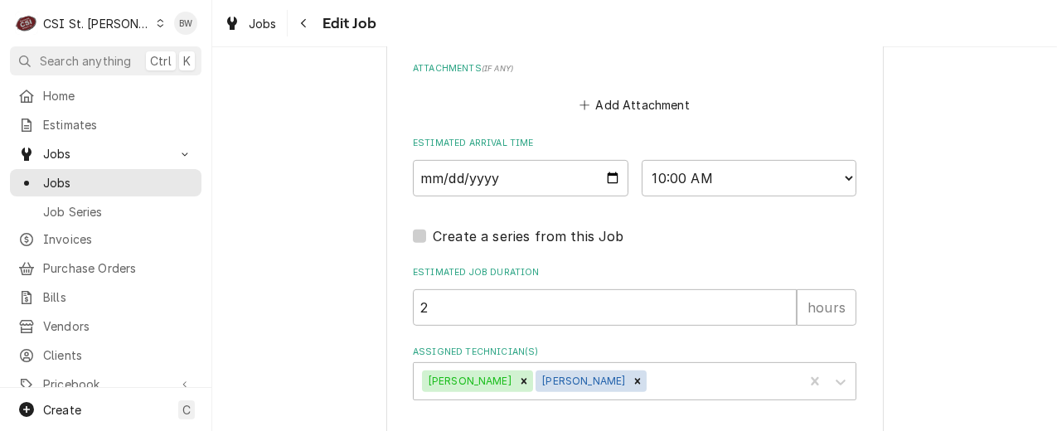
scroll to position [1625, 0]
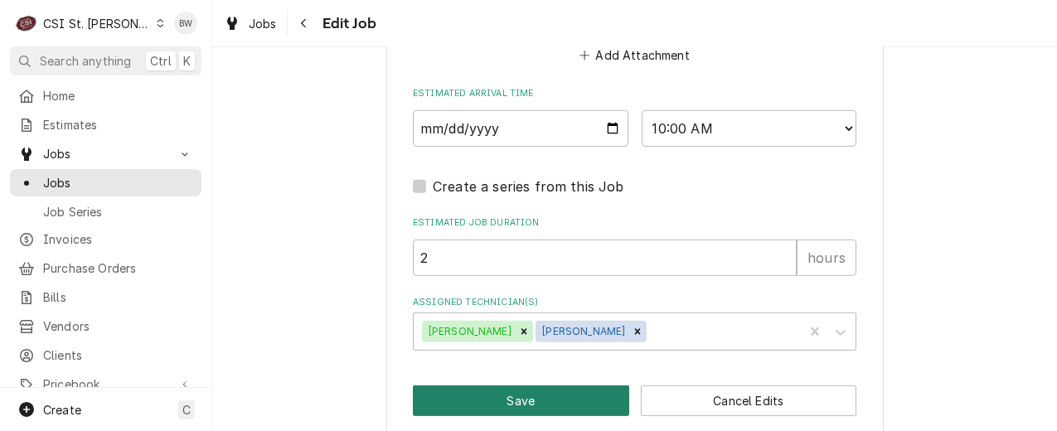
type textarea "Spoke to Jeff and confirmed for Tuesday 10/7 at 7:30am - LS Part moved to Court…"
click at [499, 385] on button "Save" at bounding box center [521, 400] width 216 height 31
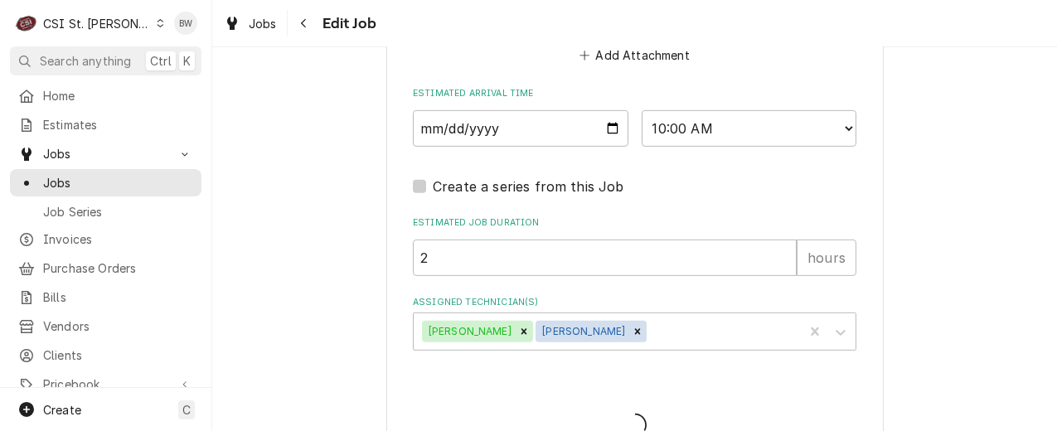
type textarea "x"
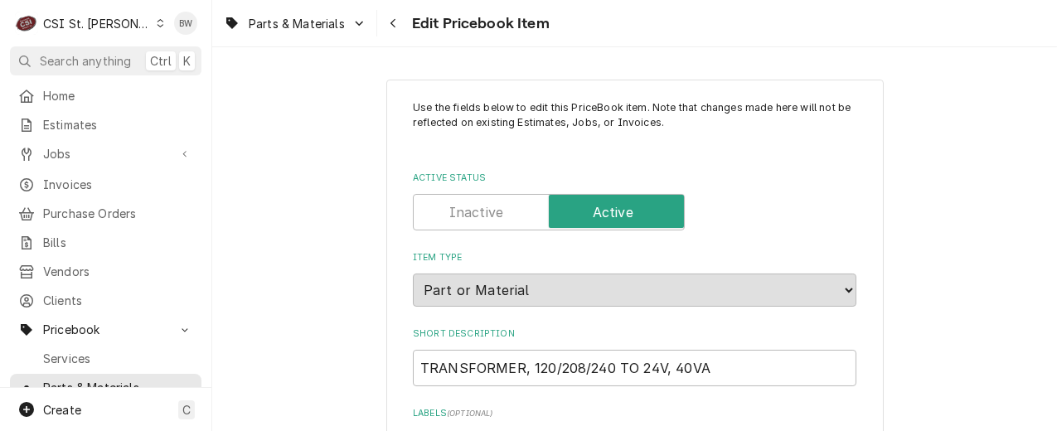
type textarea "x"
click at [631, 35] on div "Parts & Materials Edit Pricebook Item" at bounding box center [634, 23] width 845 height 46
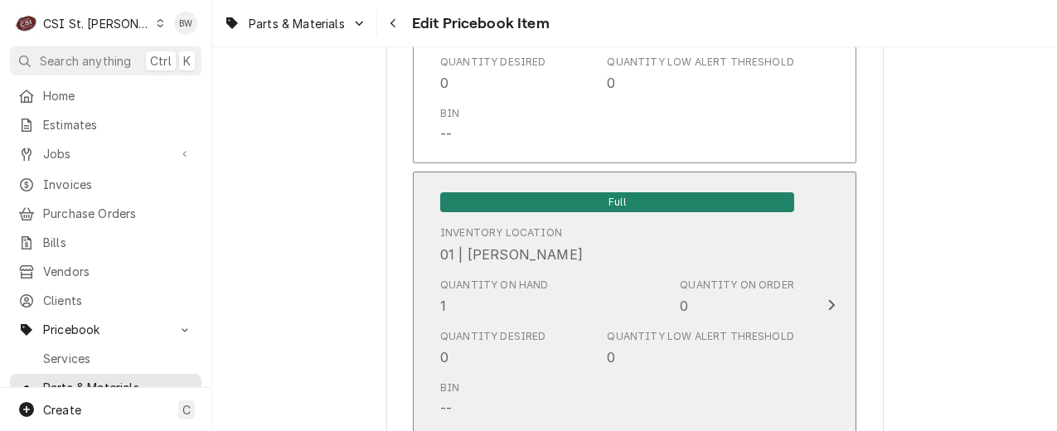
click at [464, 297] on div "Quantity on Hand 1" at bounding box center [494, 297] width 109 height 38
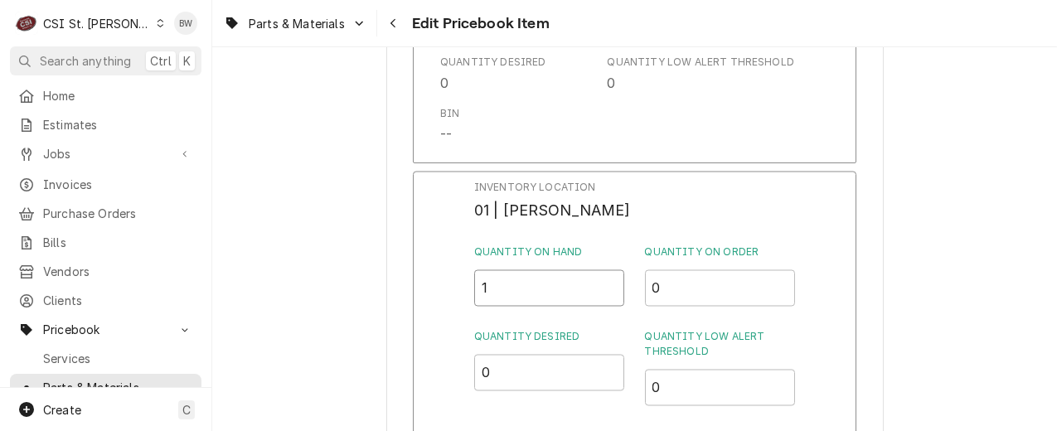
drag, startPoint x: 487, startPoint y: 279, endPoint x: 461, endPoint y: 278, distance: 26.5
click at [472, 279] on div "Inventory Location 01 | TOM LEMBKE Quantity on Hand 1 Quantity on Order 0 Quant…" at bounding box center [634, 387] width 443 height 431
type input "0"
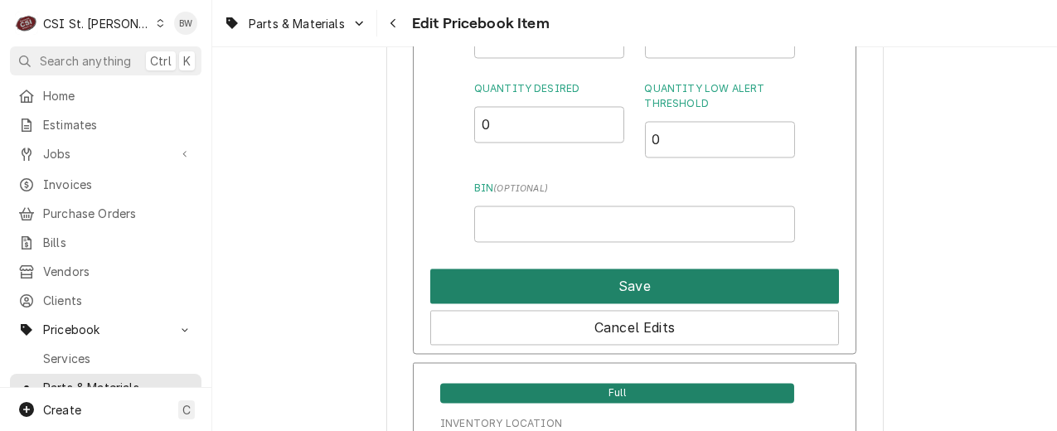
click at [571, 272] on button "Save" at bounding box center [634, 286] width 409 height 35
type textarea "x"
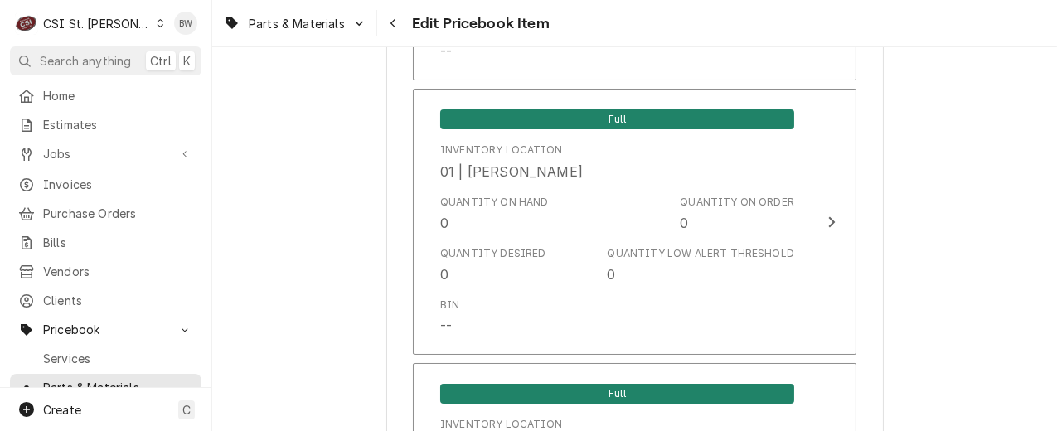
scroll to position [1949, 0]
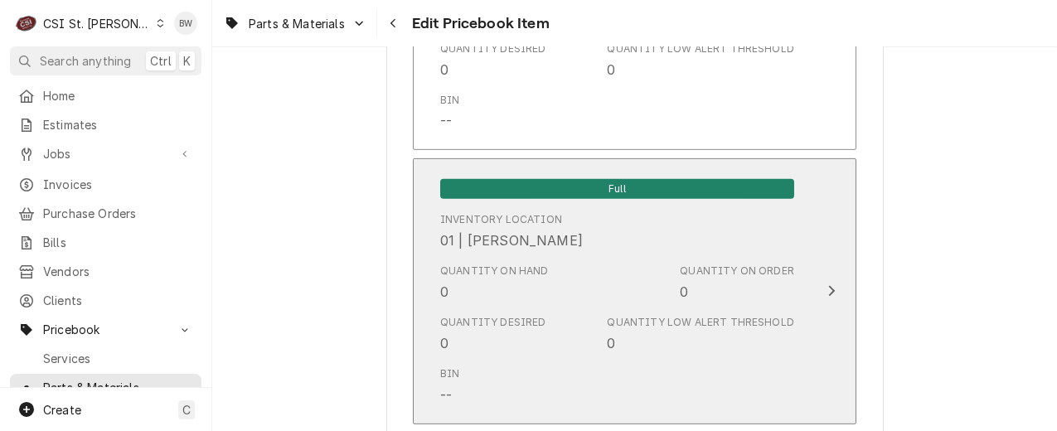
click at [476, 294] on div "Quantity on Hand 0" at bounding box center [494, 283] width 109 height 38
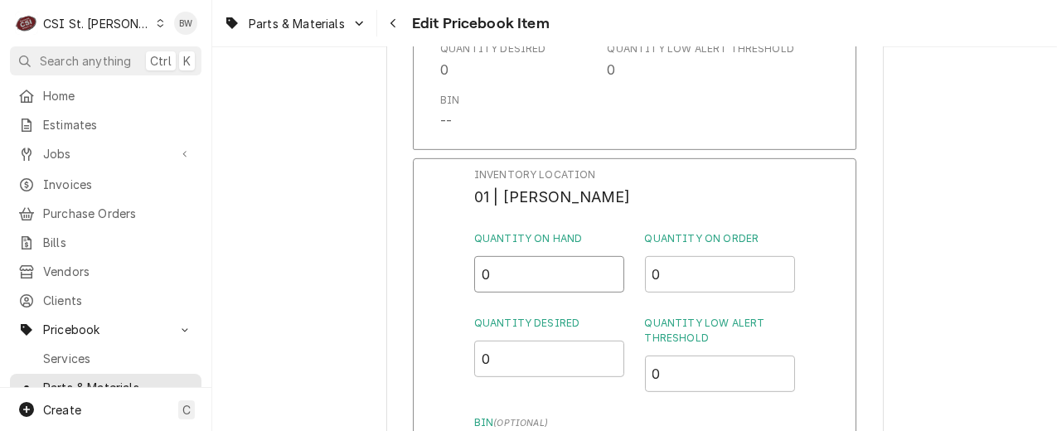
drag, startPoint x: 490, startPoint y: 276, endPoint x: 453, endPoint y: 273, distance: 37.4
click at [453, 273] on div "Inventory Location 01 | COURTNEY WILLIFORD Quantity on Hand 0 Quantity on Order…" at bounding box center [634, 373] width 443 height 431
type input "1"
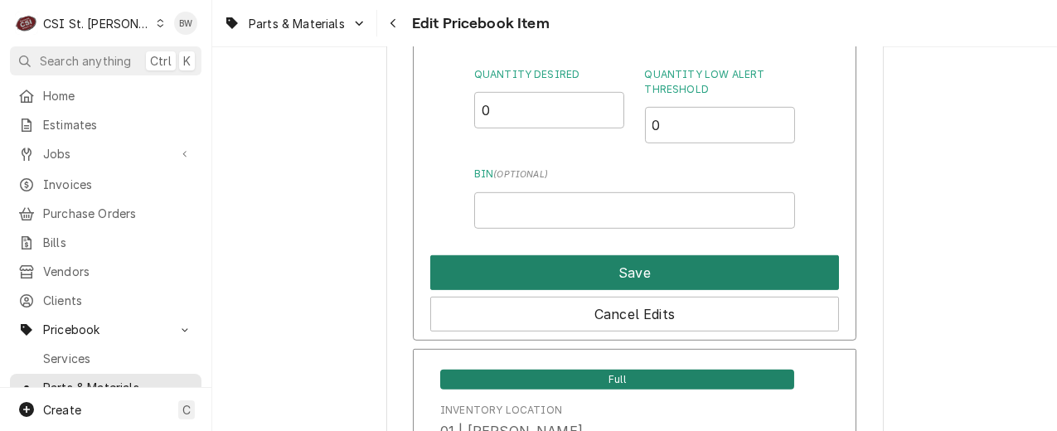
click at [568, 271] on button "Save" at bounding box center [634, 272] width 409 height 35
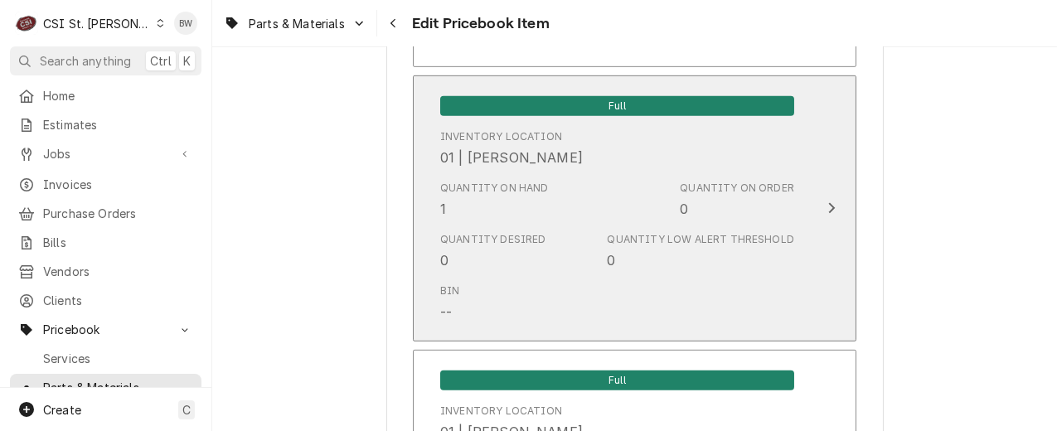
scroll to position [14655, 0]
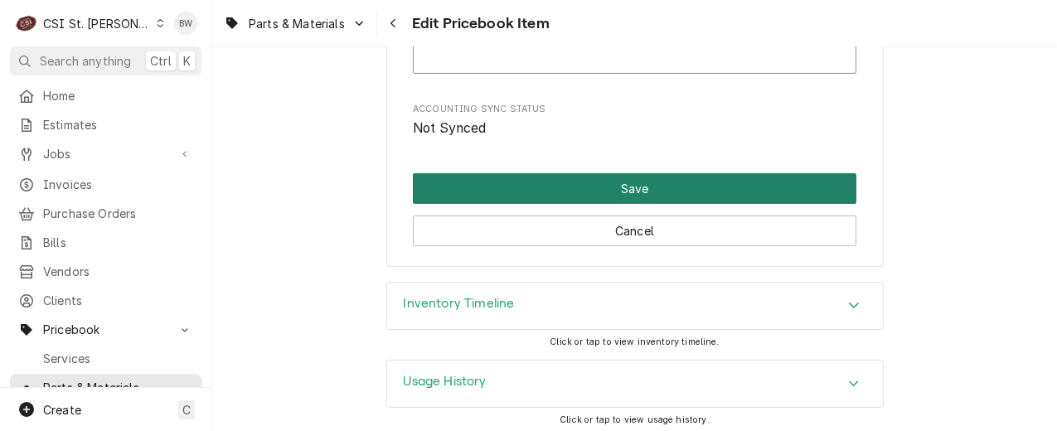
click at [579, 188] on button "Save" at bounding box center [634, 188] width 443 height 31
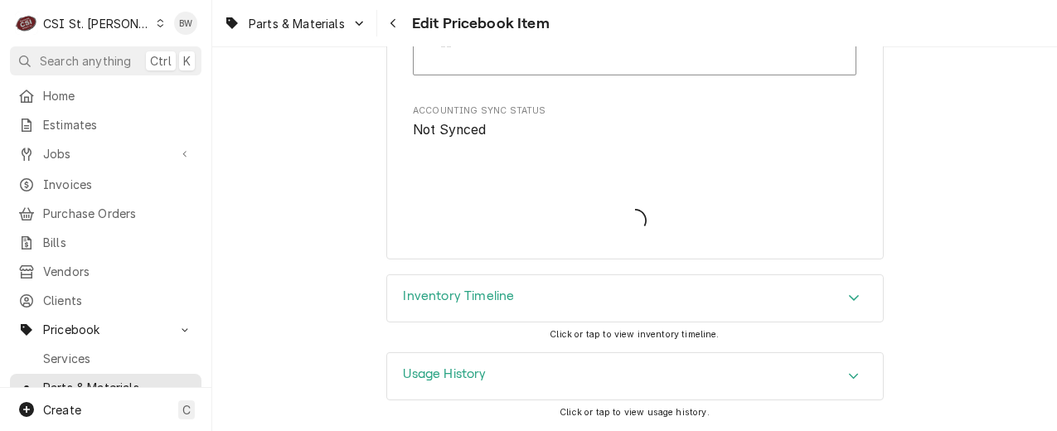
scroll to position [14645, 0]
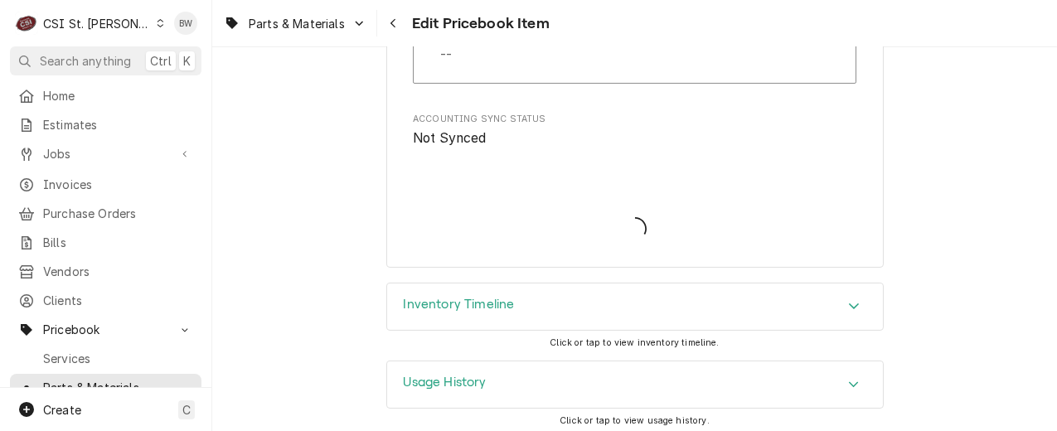
type textarea "x"
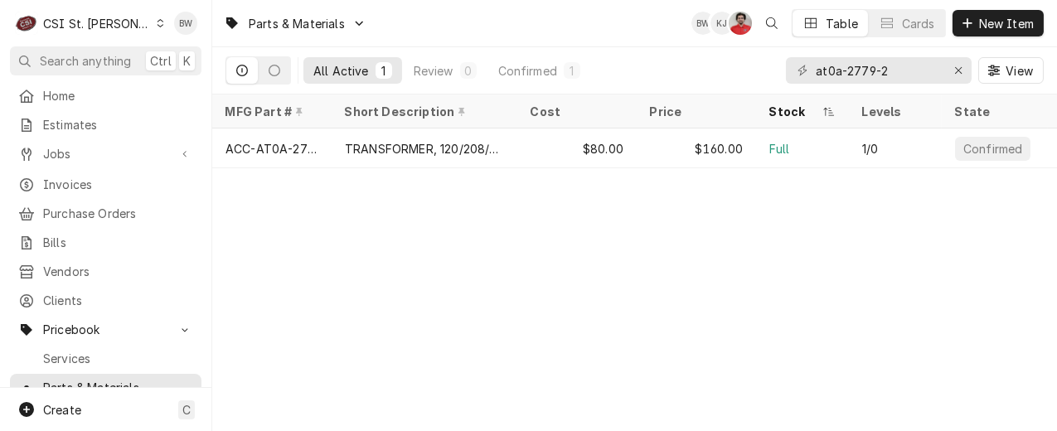
click at [360, 326] on div "Parts & Materials BW KJ NF Table Cards New Item All Active 1 Review 0 Confirmed…" at bounding box center [634, 215] width 845 height 431
drag, startPoint x: 905, startPoint y: 70, endPoint x: 748, endPoint y: 86, distance: 157.4
click at [748, 86] on div "All Active 1 Review 0 Confirmed 1 at0a-2779-2 View" at bounding box center [634, 70] width 818 height 46
paste input "5-36P-WB"
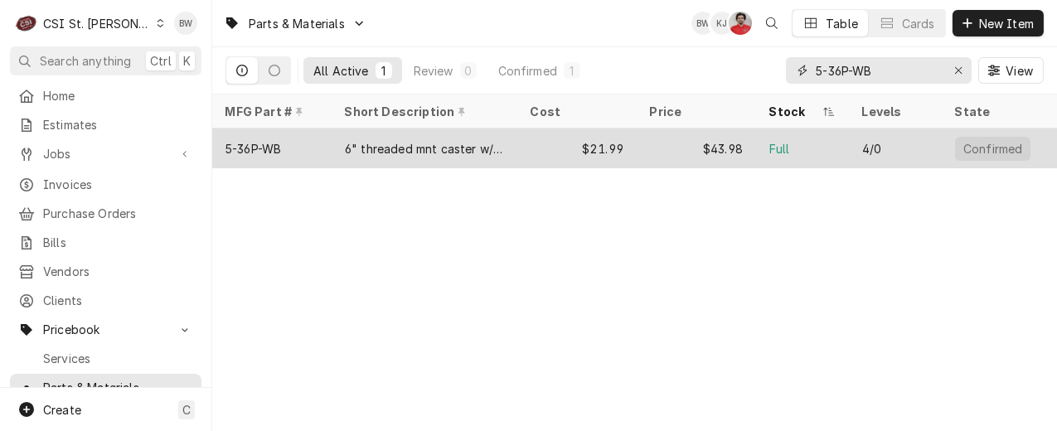
type input "5-36P-WB"
click at [283, 145] on div "5-36P-WB" at bounding box center [271, 148] width 119 height 40
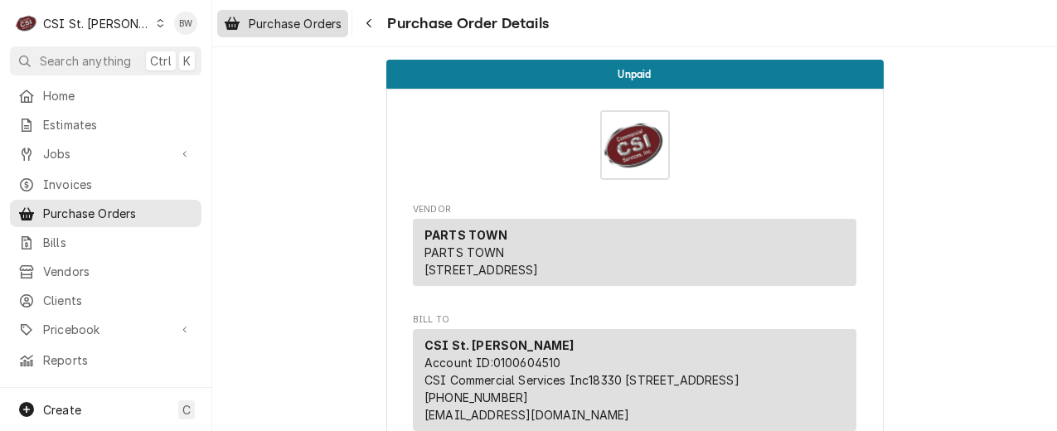
scroll to position [1160, 0]
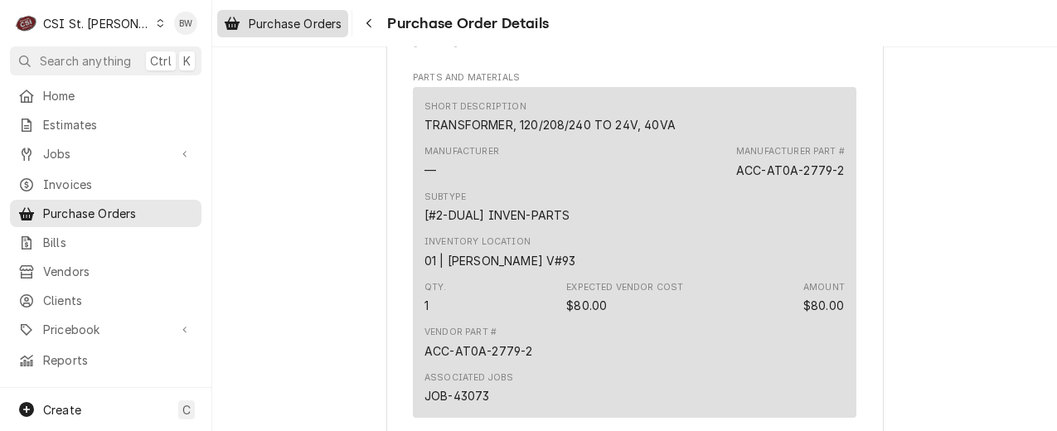
click at [341, 17] on span "Purchase Orders" at bounding box center [295, 23] width 93 height 17
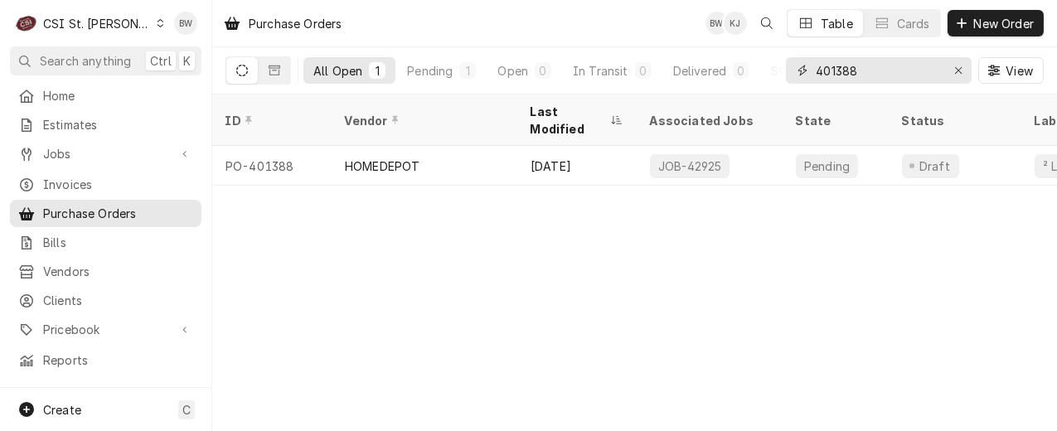
drag, startPoint x: 872, startPoint y: 64, endPoint x: 837, endPoint y: 75, distance: 36.4
click at [837, 75] on input "401388" at bounding box center [878, 70] width 124 height 27
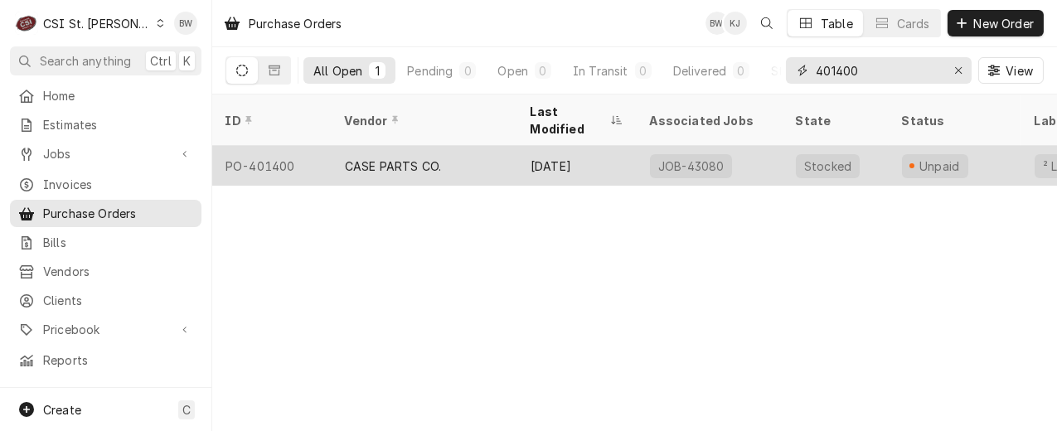
type input "401400"
click at [284, 146] on div "PO-401400" at bounding box center [271, 166] width 119 height 40
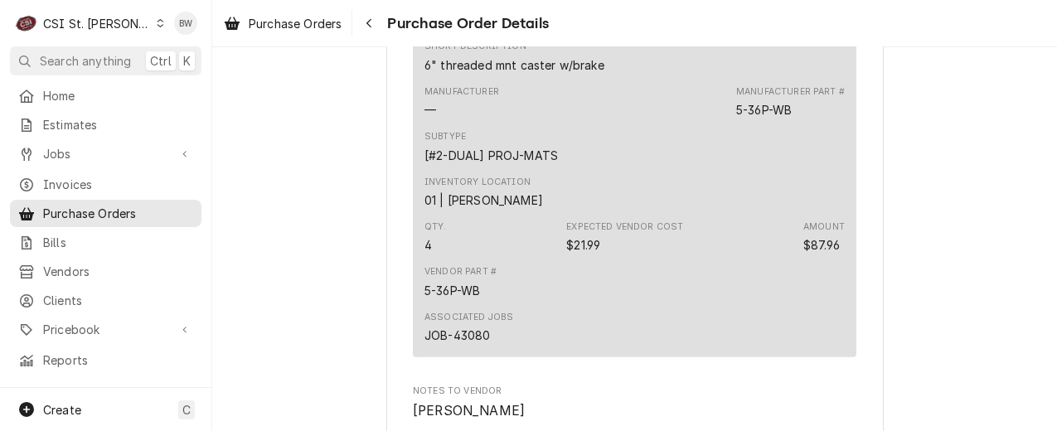
scroll to position [1575, 0]
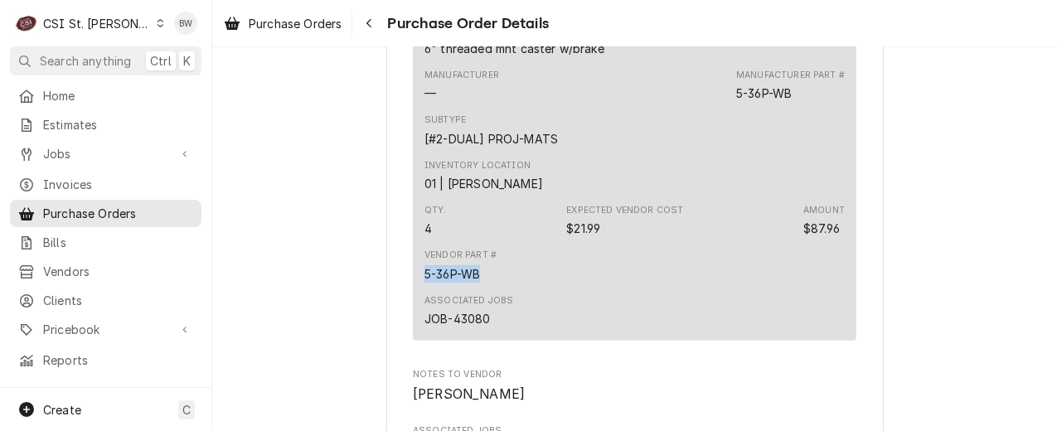
drag, startPoint x: 479, startPoint y: 325, endPoint x: 419, endPoint y: 324, distance: 60.5
click at [424, 282] on div "Vendor Part # 5-36P-WB" at bounding box center [460, 265] width 72 height 33
copy div "5-36P-WB"
click at [366, 19] on div "Navigate back" at bounding box center [369, 23] width 17 height 17
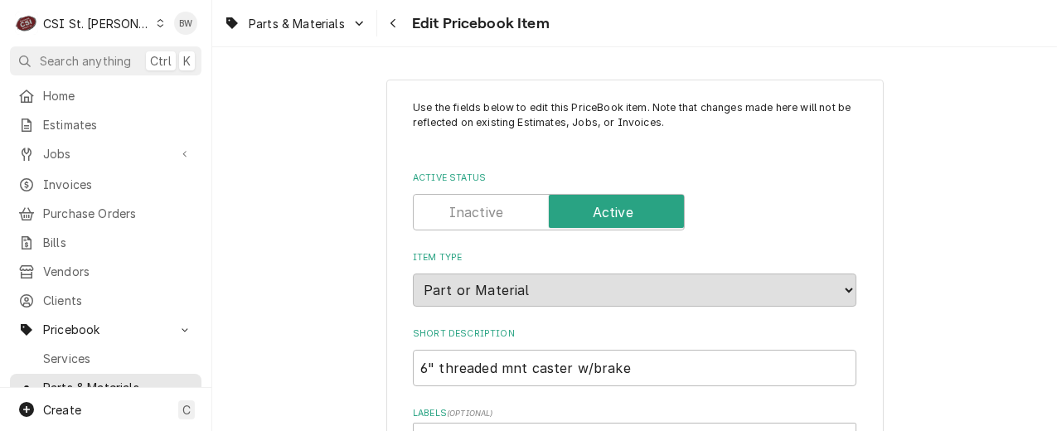
type textarea "x"
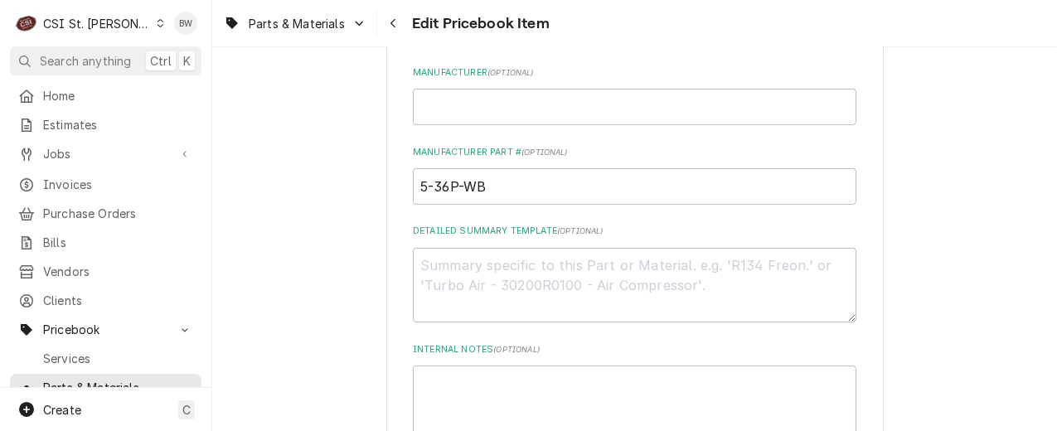
scroll to position [746, 0]
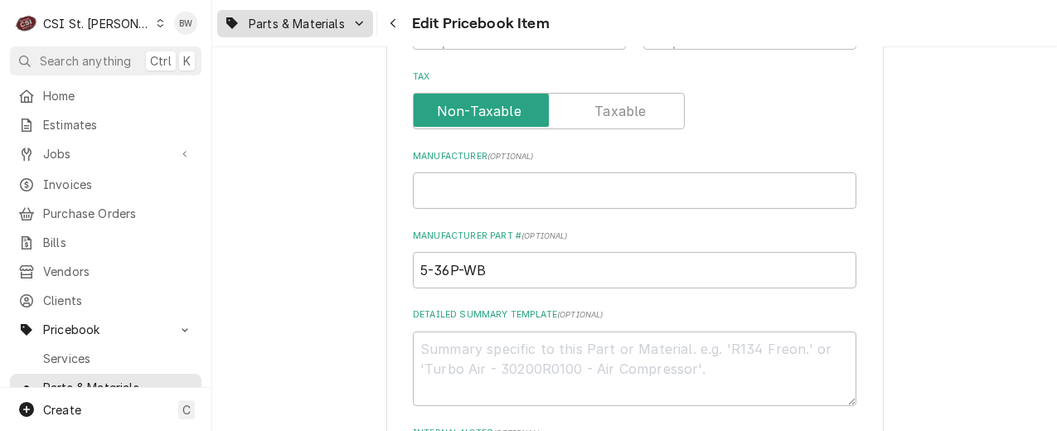
click at [353, 23] on div "Dynamic Content Wrapper" at bounding box center [359, 23] width 13 height 13
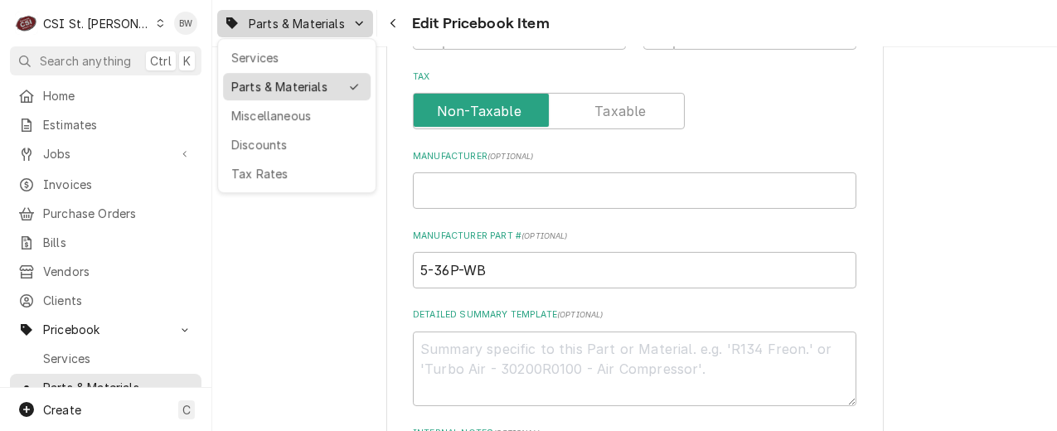
click at [305, 92] on div "Parts & Materials" at bounding box center [285, 86] width 108 height 17
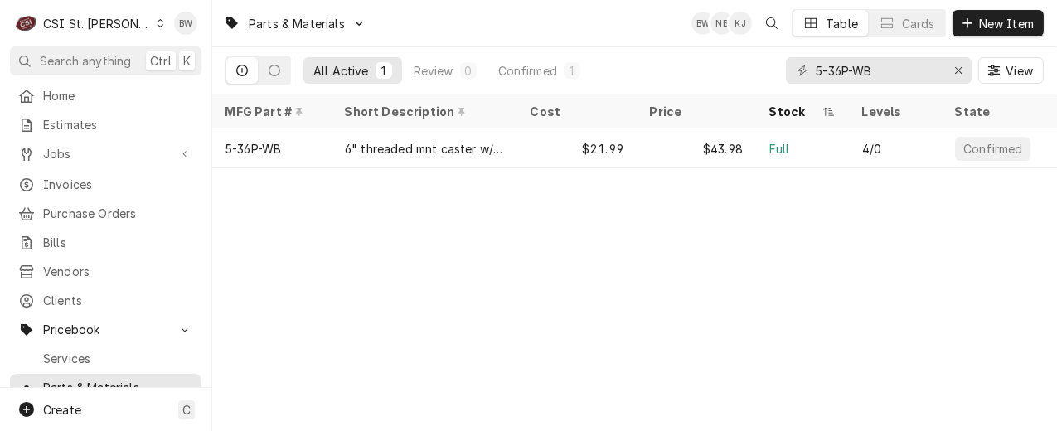
click at [426, 40] on div "Parts & Materials BW NB KJ Table Cards New Item" at bounding box center [634, 23] width 845 height 46
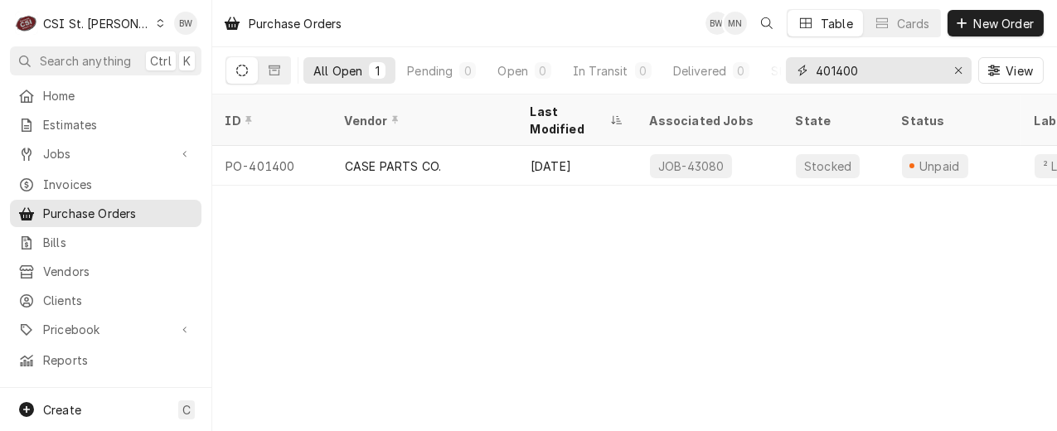
drag, startPoint x: 862, startPoint y: 69, endPoint x: 846, endPoint y: 72, distance: 16.1
click at [846, 72] on input "401400" at bounding box center [878, 70] width 124 height 27
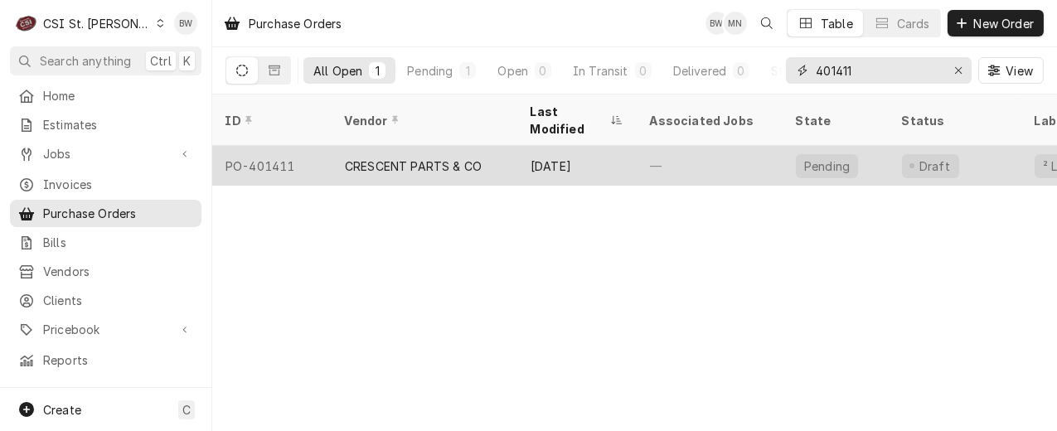
type input "401411"
click at [300, 146] on div "PO-401411" at bounding box center [271, 166] width 119 height 40
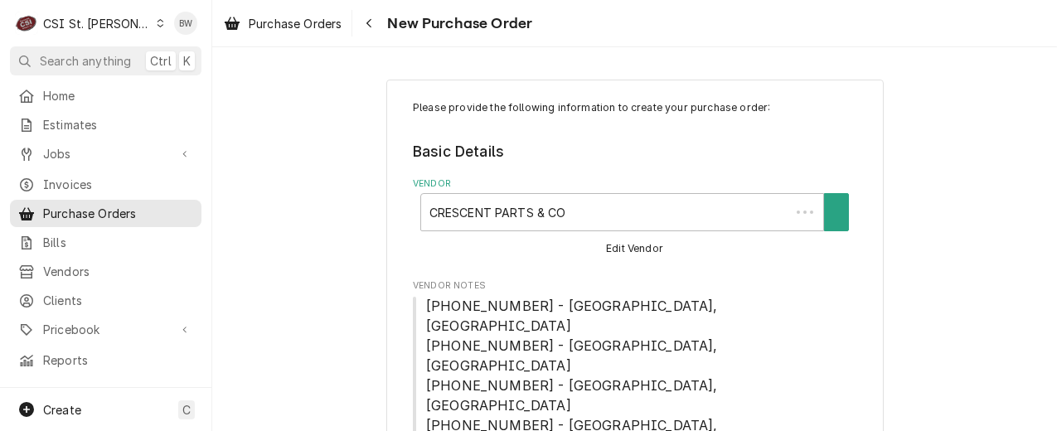
type textarea "x"
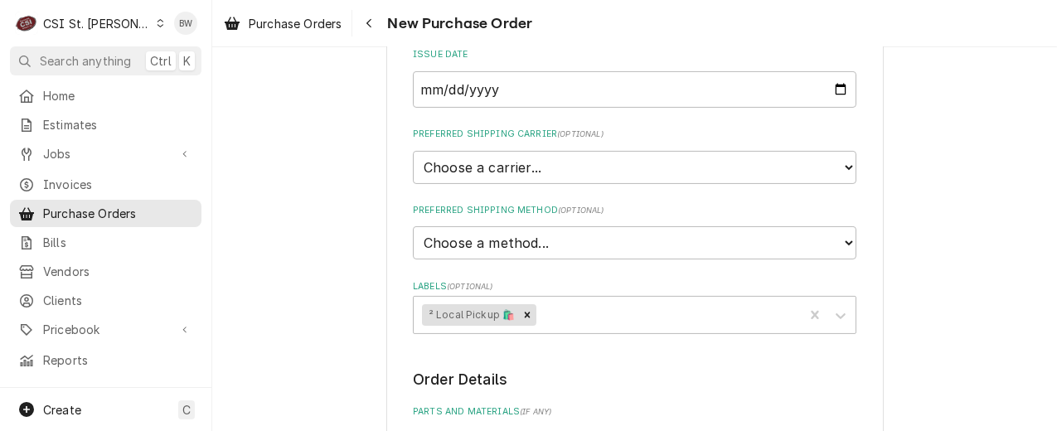
scroll to position [829, 0]
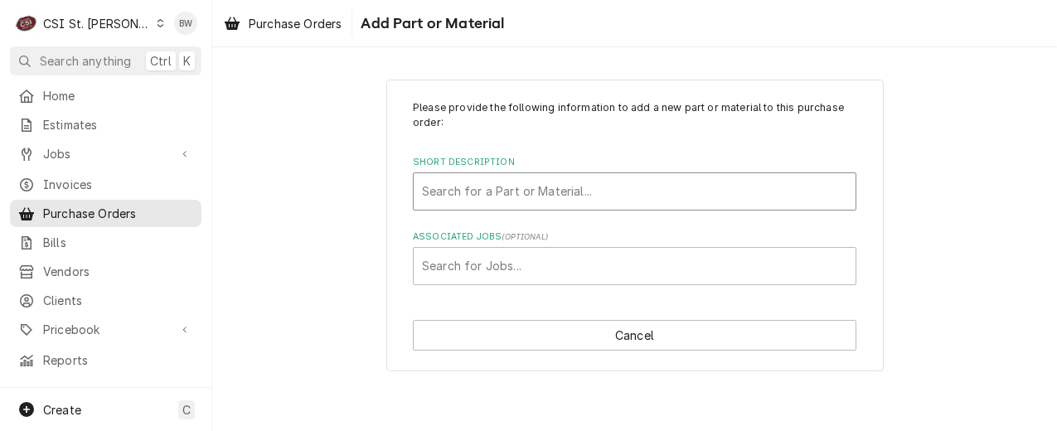
click at [498, 188] on div "Short Description" at bounding box center [634, 192] width 425 height 30
type input "r-513a"
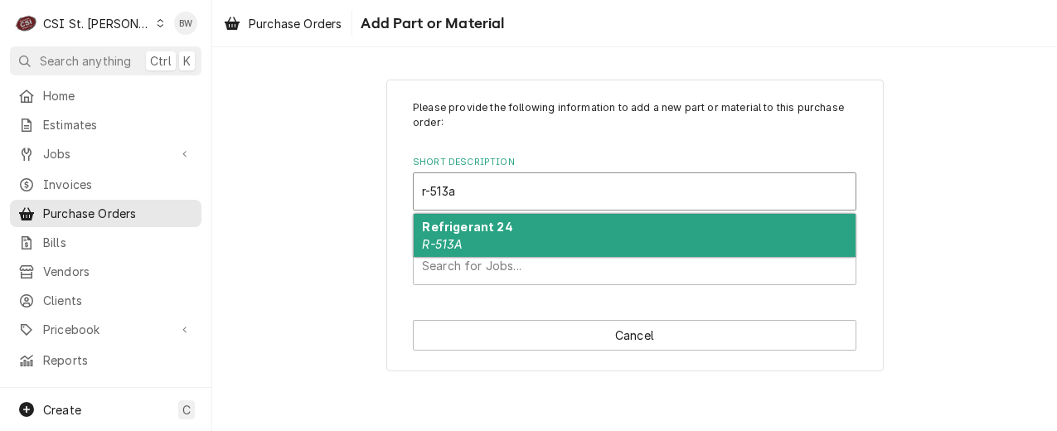
click at [487, 227] on strong "Refrigerant 24" at bounding box center [468, 227] width 90 height 14
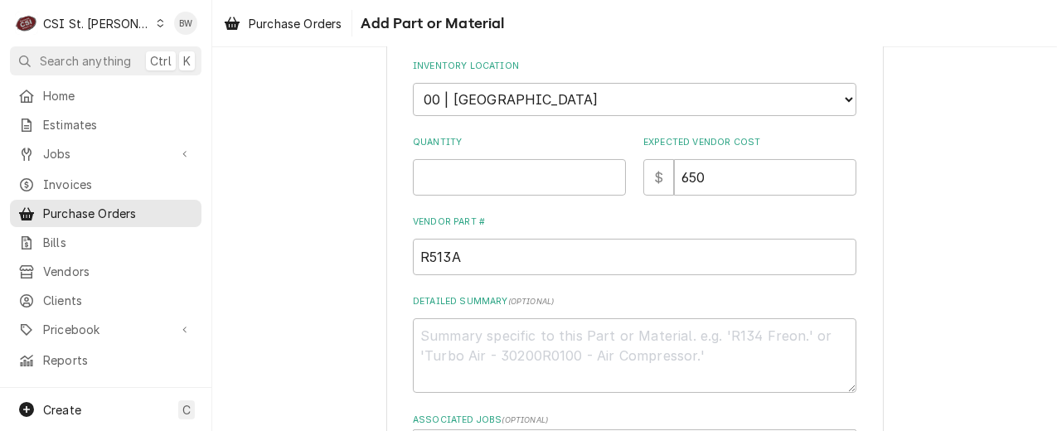
scroll to position [332, 0]
click at [442, 181] on input "Quantity" at bounding box center [519, 176] width 213 height 36
type textarea "x"
type input "1"
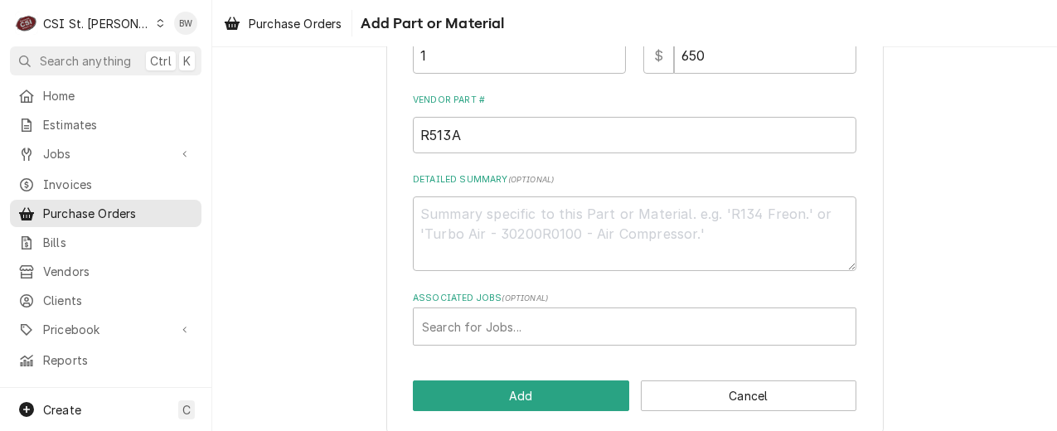
scroll to position [467, 0]
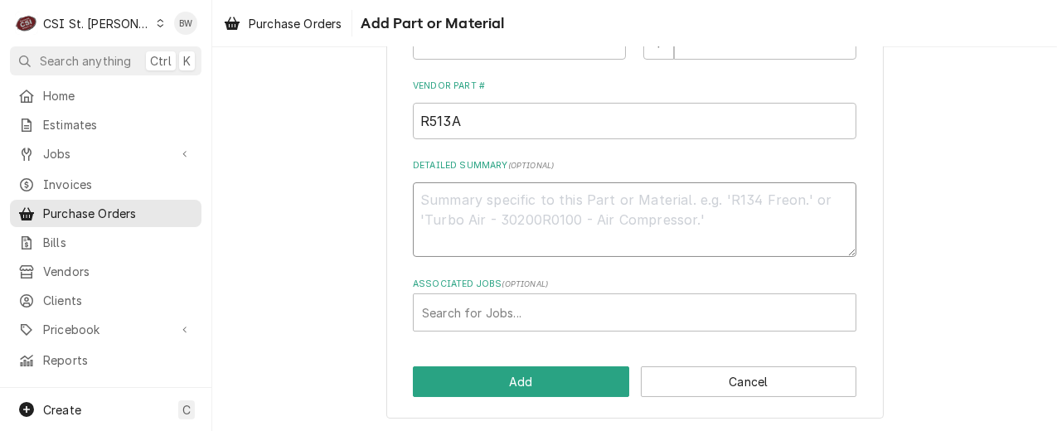
click at [448, 211] on textarea "Detailed Summary ( optional )" at bounding box center [634, 219] width 443 height 75
type textarea "x"
type textarea "B"
type textarea "x"
type textarea "Br"
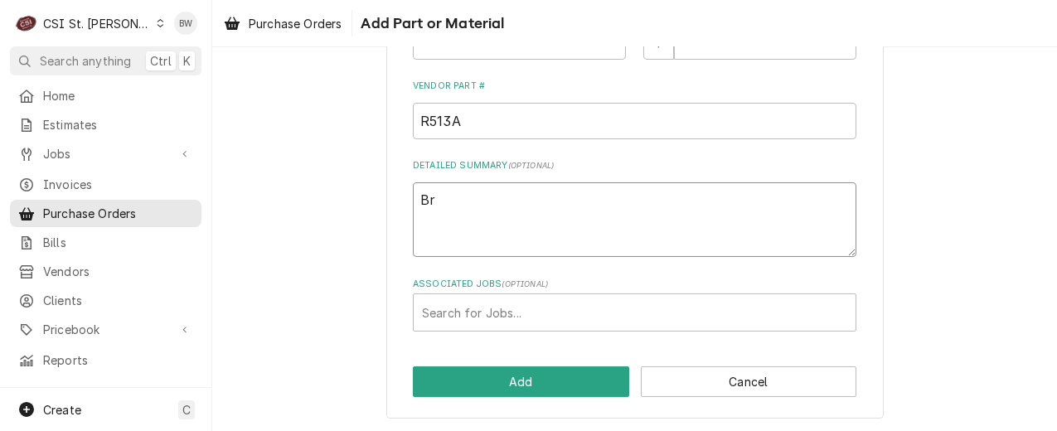
type textarea "x"
type textarea "Bra"
type textarea "x"
type textarea "Braa"
type textarea "x"
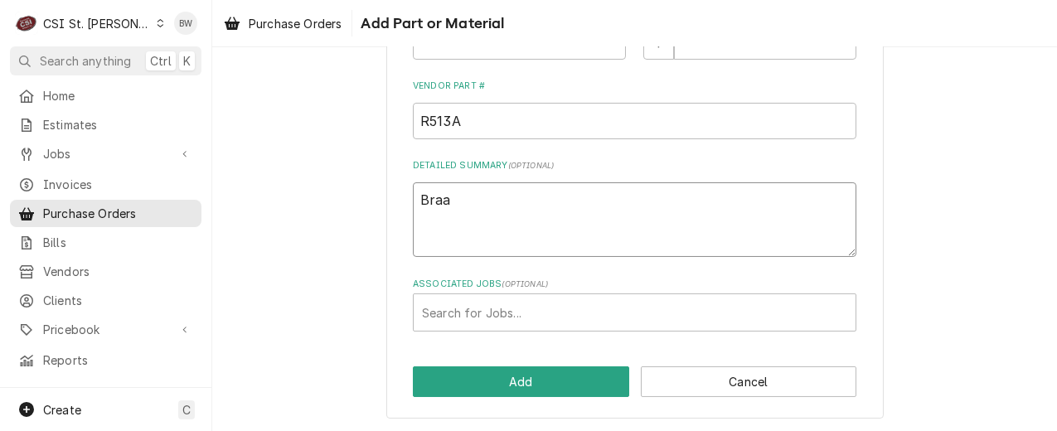
type textarea "Braad"
type textarea "x"
type textarea "Braad"
type textarea "x"
type textarea "Braad C"
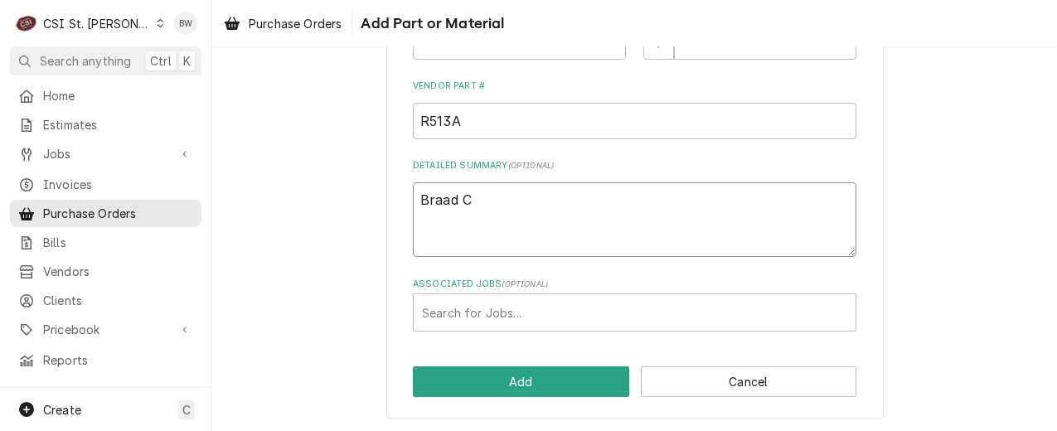
type textarea "x"
type textarea "Braad Co"
type textarea "x"
type textarea "Braad Cop"
type textarea "x"
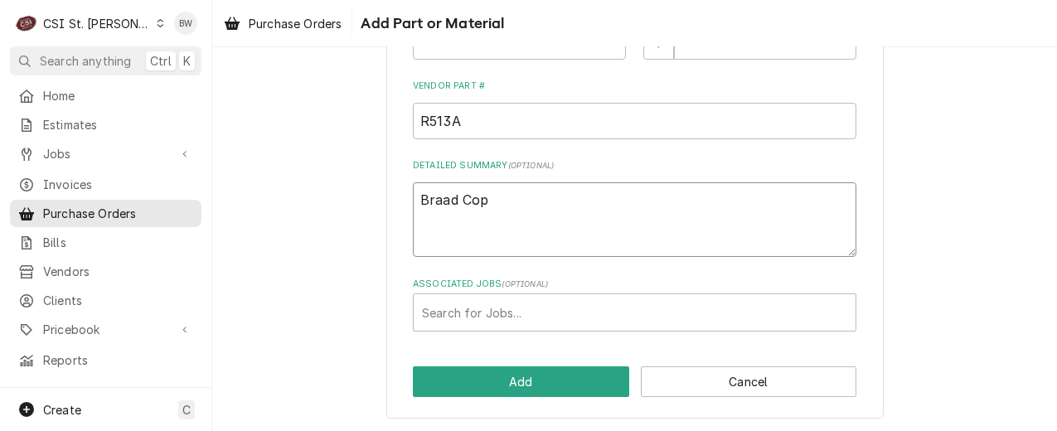
type textarea "Braad Cope"
type textarea "x"
type textarea "Braad Cope"
type textarea "x"
type textarea "Braad Cope t"
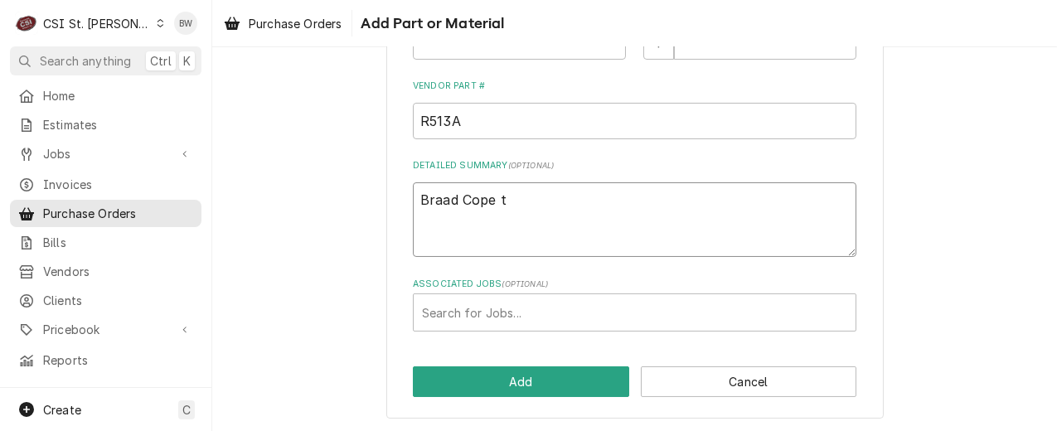
type textarea "x"
type textarea "Braad Cope tr"
type textarea "x"
type textarea "Braad Cope tru"
type textarea "x"
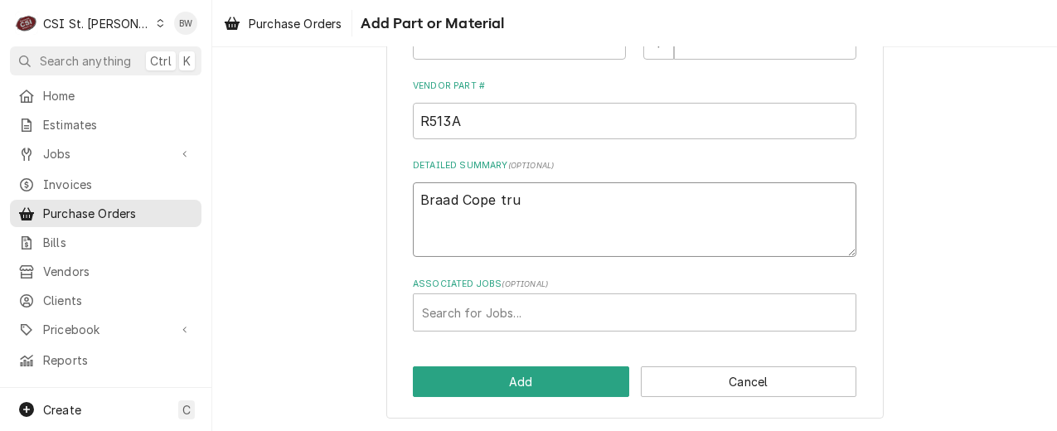
type textarea "Braad Cope truc"
type textarea "x"
type textarea "Braad Cope truck"
type textarea "x"
type textarea "Braad Cope truck s"
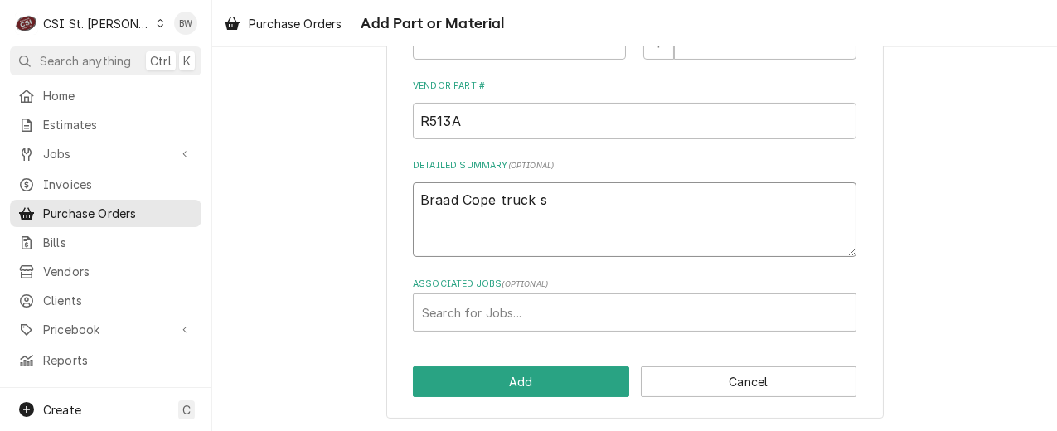
type textarea "x"
type textarea "Braad Cope truck st"
type textarea "x"
type textarea "Braad Cope truck sto"
type textarea "x"
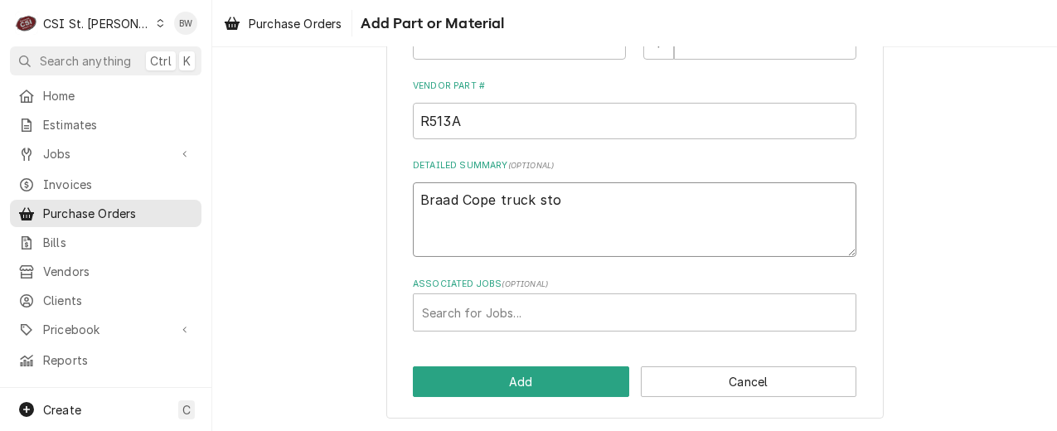
type textarea "Braad Cope truck stoc"
type textarea "x"
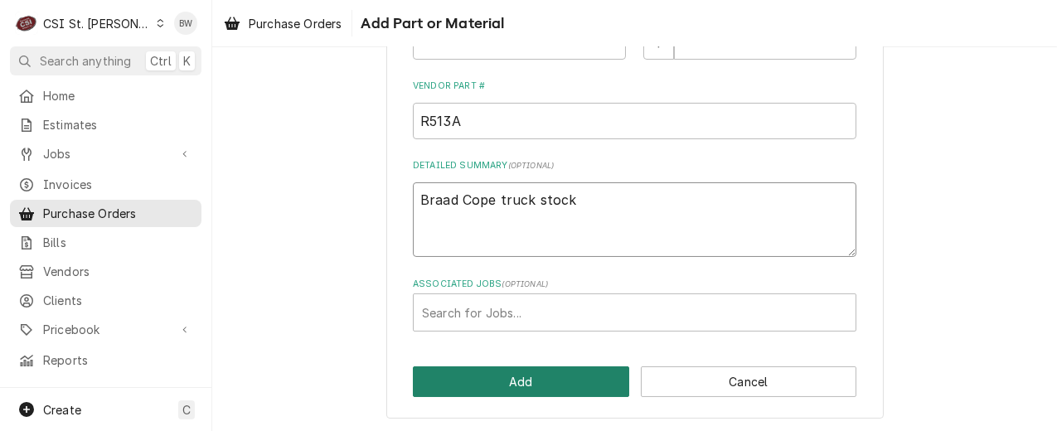
type textarea "Braad Cope truck stock"
click at [504, 371] on button "Add" at bounding box center [521, 381] width 216 height 31
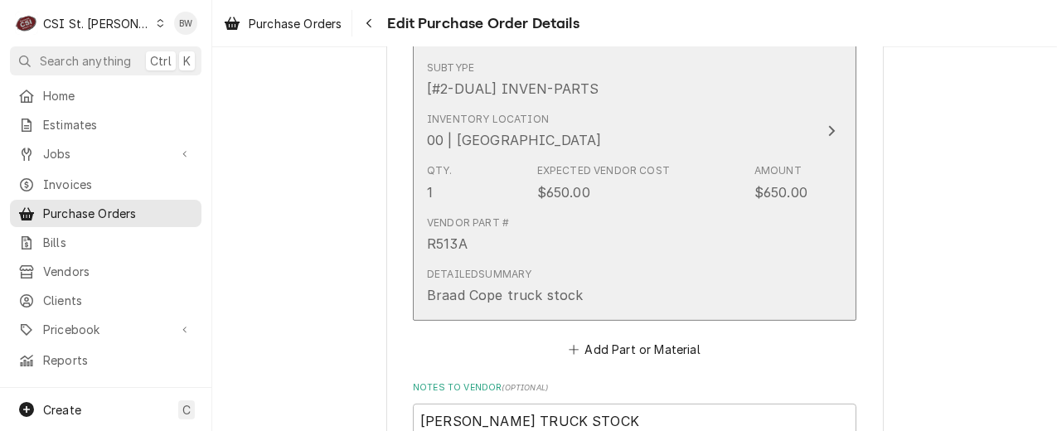
scroll to position [1575, 0]
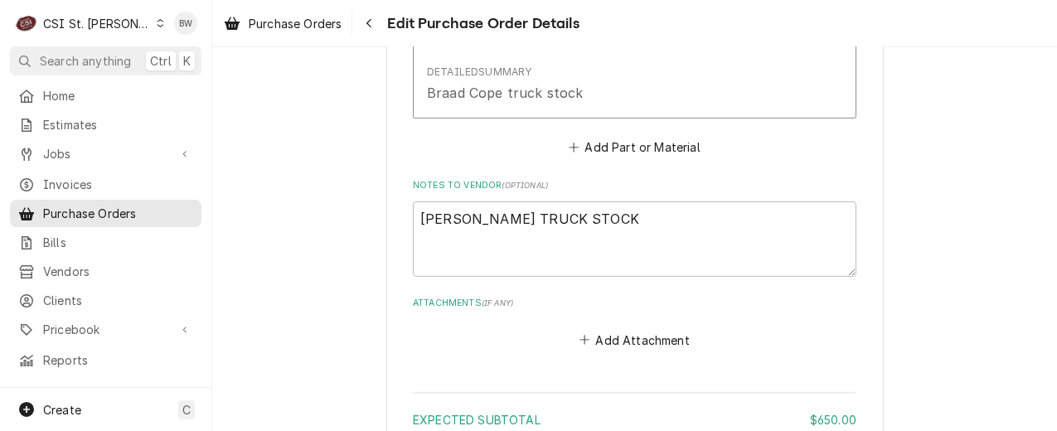
type textarea "x"
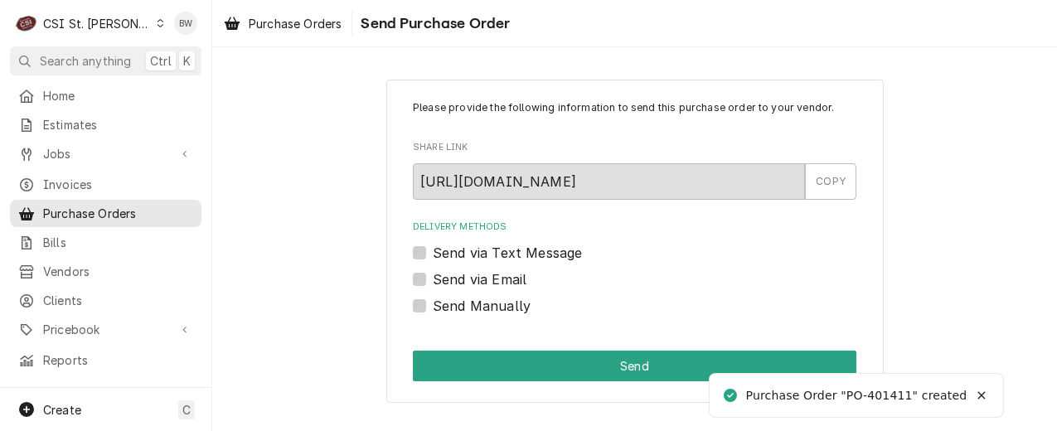
click at [450, 304] on label "Send Manually" at bounding box center [482, 306] width 98 height 20
click at [450, 304] on input "Send Manually" at bounding box center [654, 314] width 443 height 36
checkbox input "true"
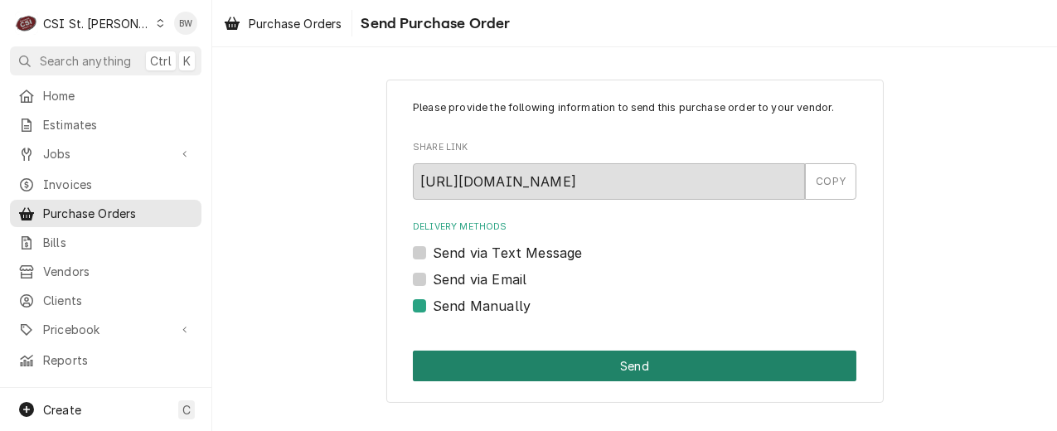
click at [605, 365] on button "Send" at bounding box center [634, 366] width 443 height 31
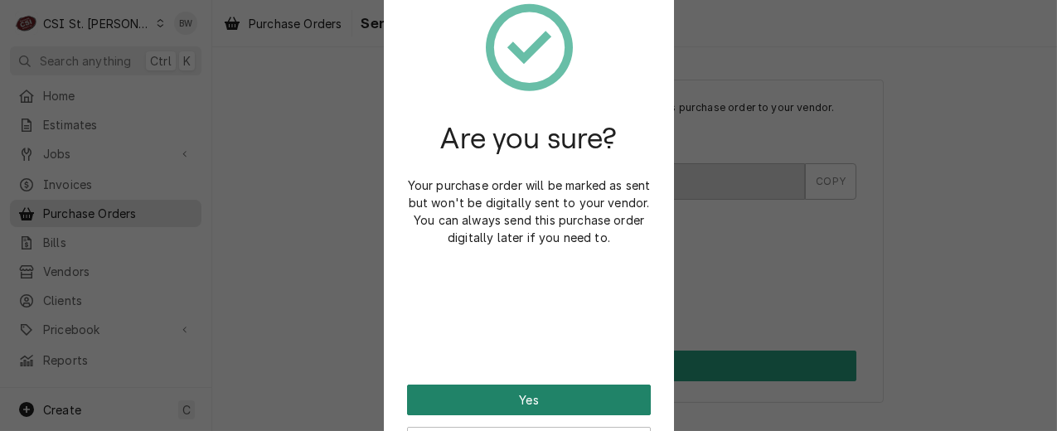
click at [514, 398] on button "Yes" at bounding box center [529, 400] width 244 height 31
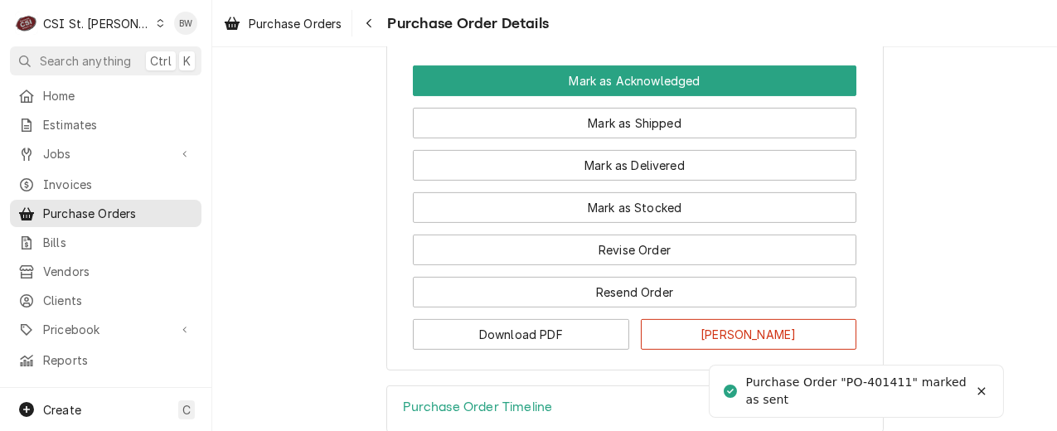
scroll to position [1492, 0]
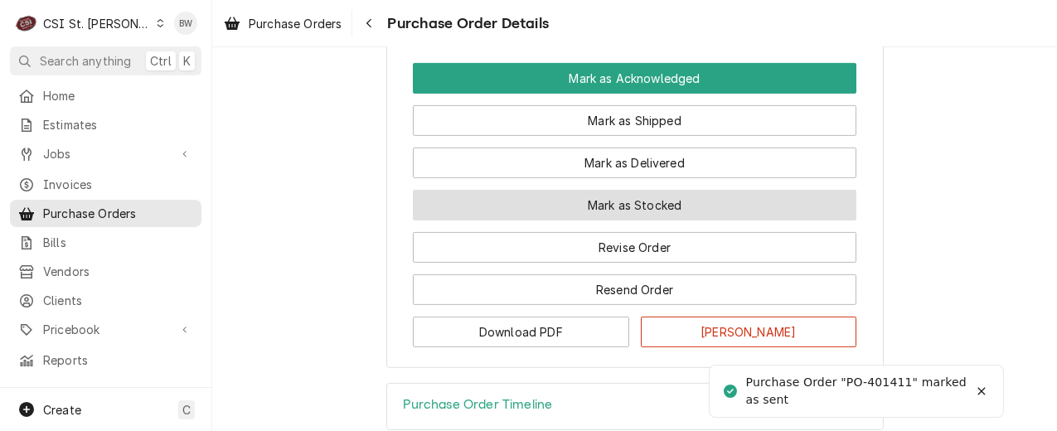
click at [487, 220] on button "Mark as Stocked" at bounding box center [634, 205] width 443 height 31
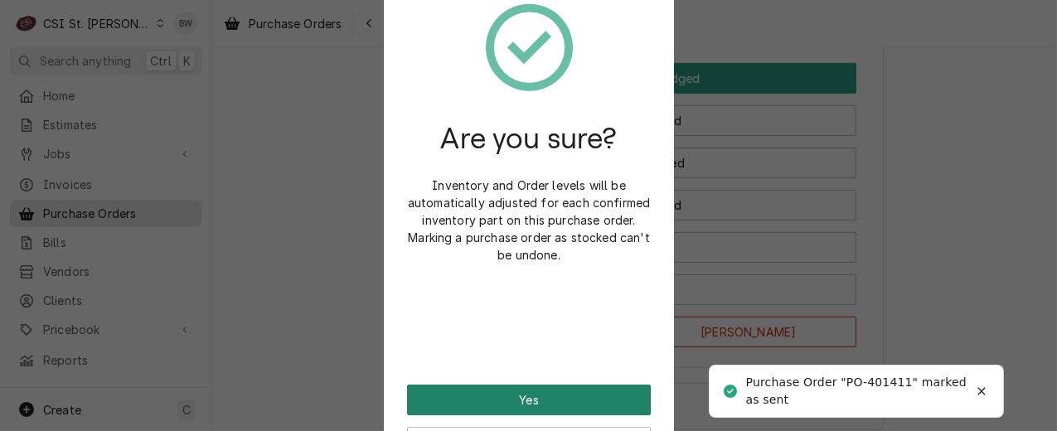
click at [501, 399] on button "Yes" at bounding box center [529, 400] width 244 height 31
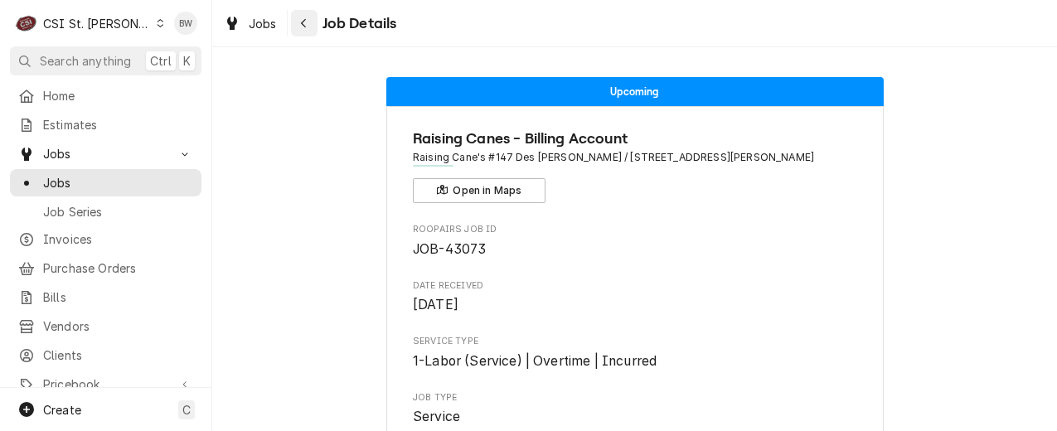
click at [293, 23] on button "Navigate back" at bounding box center [304, 23] width 27 height 27
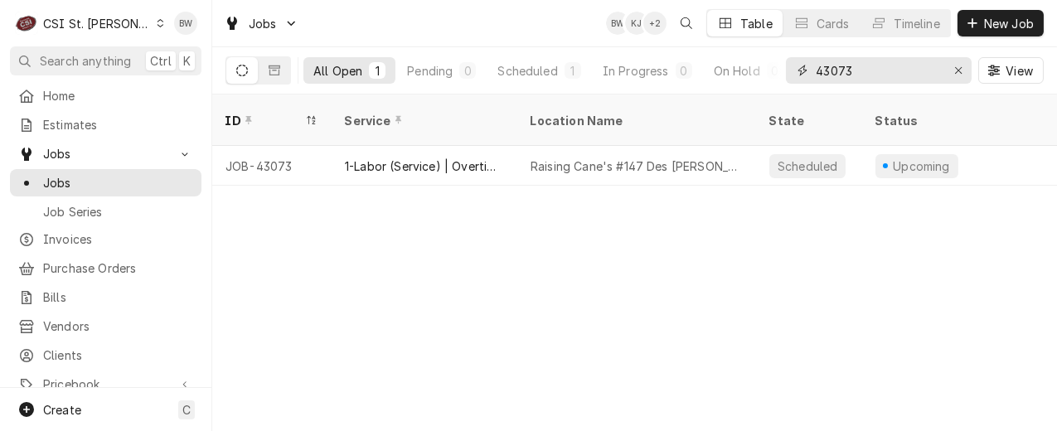
drag, startPoint x: 869, startPoint y: 70, endPoint x: 832, endPoint y: 69, distance: 36.5
click at [832, 69] on input "43073" at bounding box center [878, 70] width 124 height 27
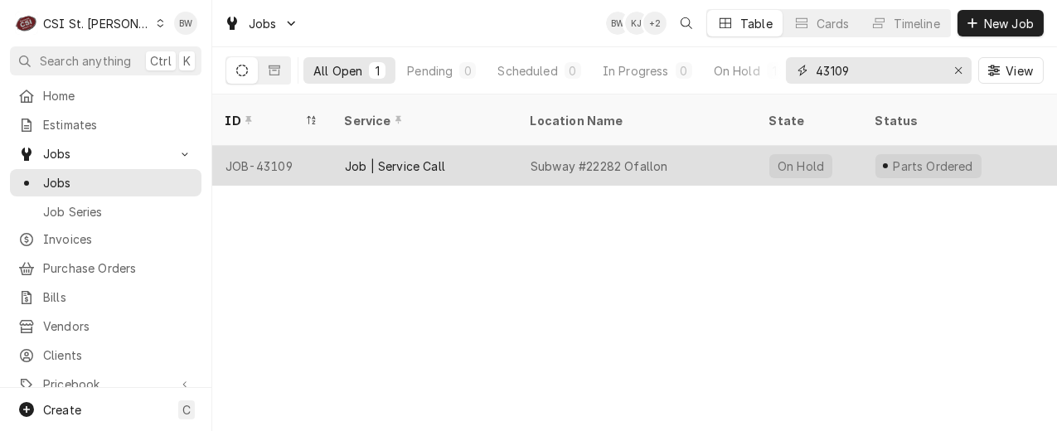
type input "43109"
click at [297, 146] on div "JOB-43109" at bounding box center [271, 166] width 119 height 40
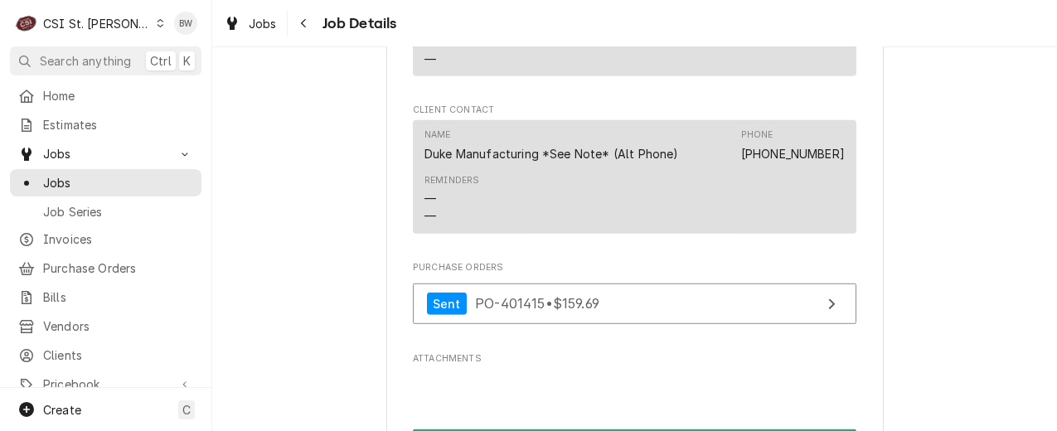
scroll to position [2238, 0]
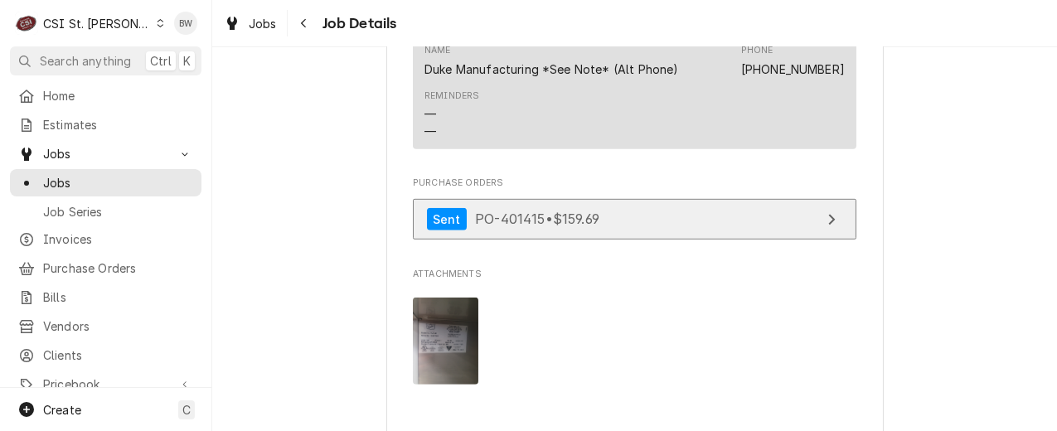
click at [479, 227] on span "PO-401415 • $159.69" at bounding box center [537, 219] width 124 height 17
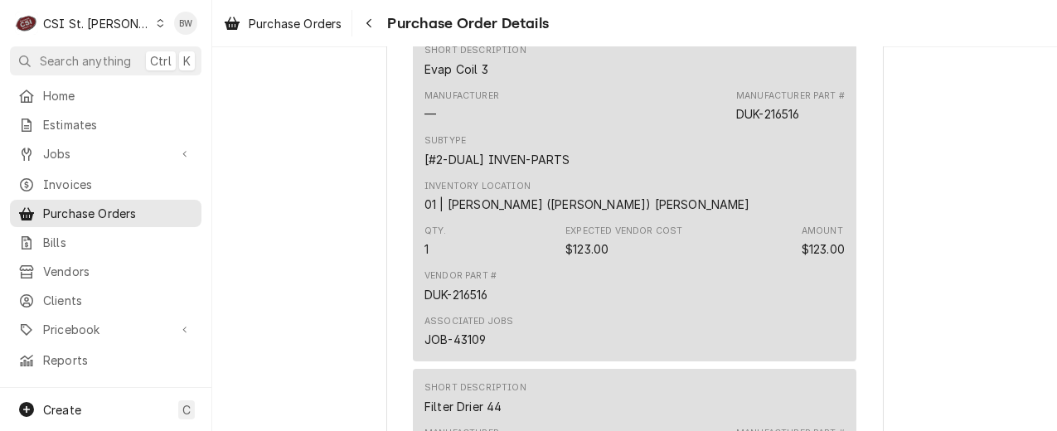
scroll to position [995, 0]
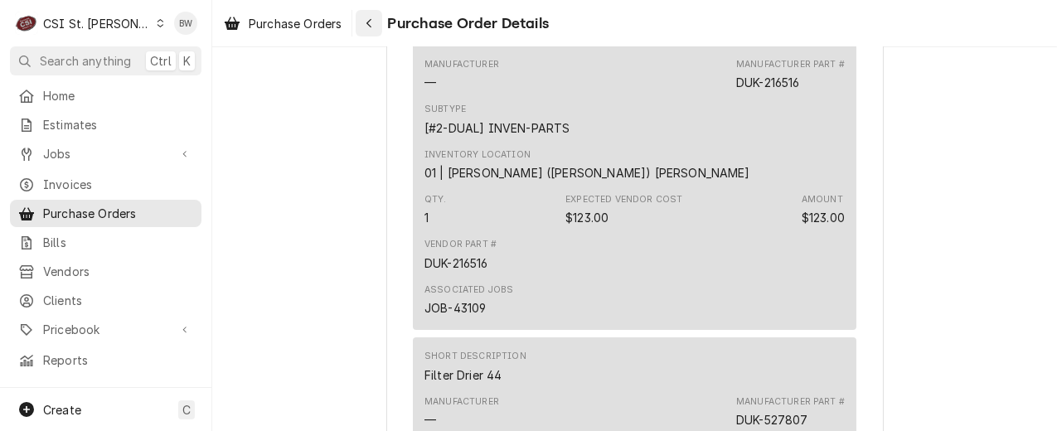
click at [370, 24] on icon "Navigate back" at bounding box center [368, 23] width 5 height 9
